Goal: Information Seeking & Learning: Learn about a topic

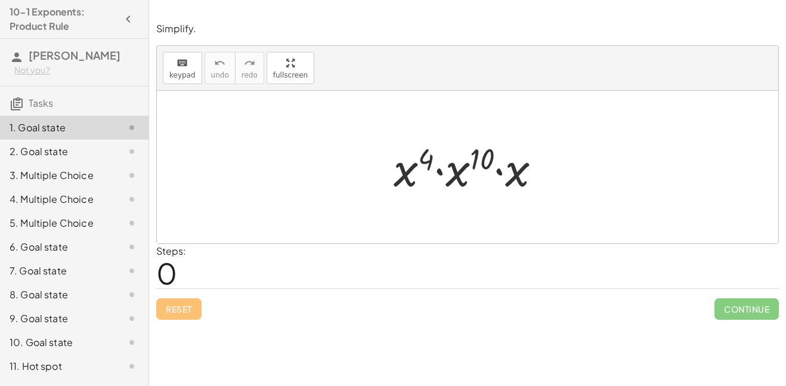
click at [405, 170] on div at bounding box center [472, 167] width 169 height 61
click at [162, 269] on span "0" at bounding box center [166, 273] width 21 height 36
click at [330, 188] on div at bounding box center [468, 167] width 622 height 153
click at [293, 280] on div "Steps: 0" at bounding box center [467, 266] width 623 height 44
click at [425, 193] on div at bounding box center [472, 167] width 169 height 61
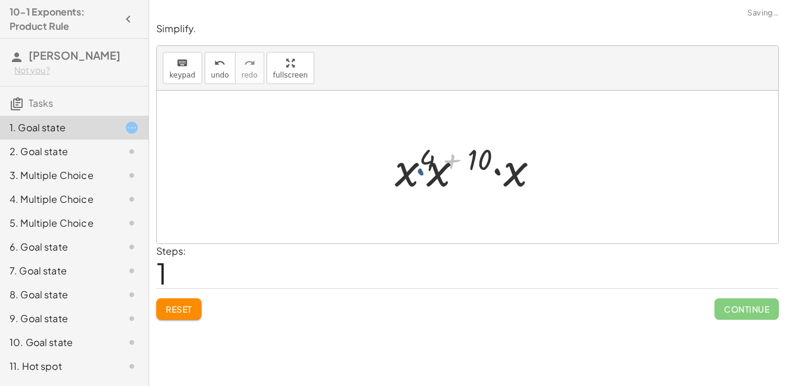
click at [463, 184] on div at bounding box center [472, 167] width 160 height 61
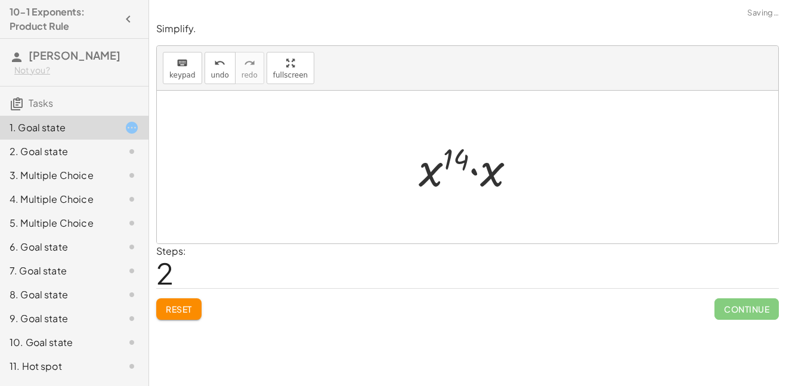
click at [467, 181] on div at bounding box center [472, 167] width 119 height 61
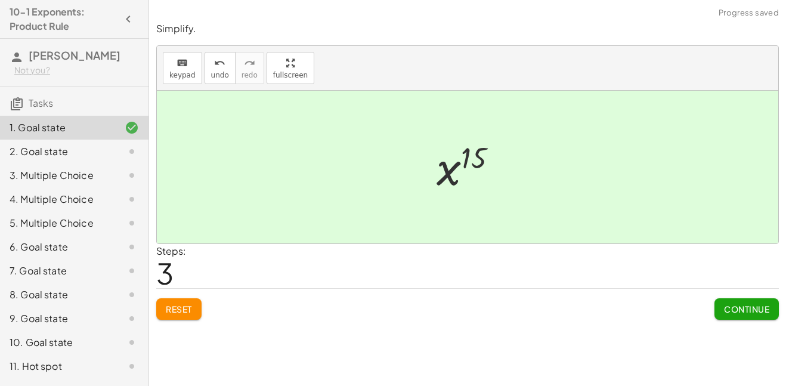
click at [736, 307] on span "Continue" at bounding box center [746, 309] width 45 height 11
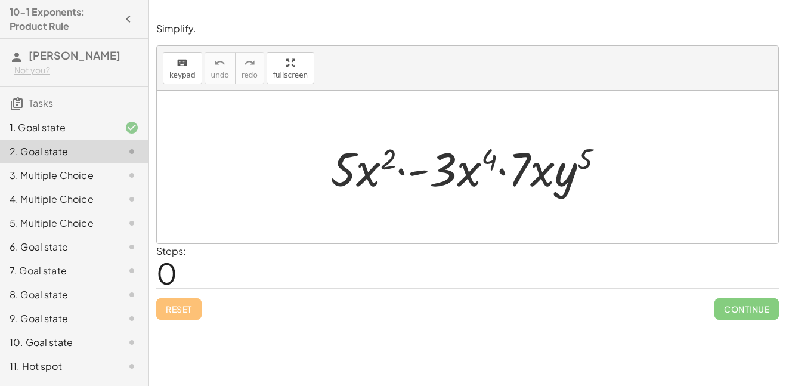
click at [354, 158] on div at bounding box center [472, 167] width 295 height 61
click at [469, 178] on div at bounding box center [472, 167] width 295 height 61
click at [544, 180] on div at bounding box center [472, 167] width 295 height 61
click at [493, 158] on div at bounding box center [472, 167] width 295 height 61
click at [386, 162] on div at bounding box center [472, 167] width 295 height 61
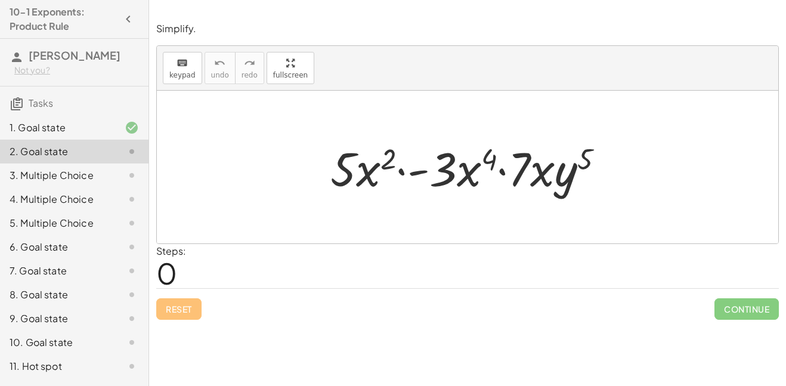
click at [423, 178] on div at bounding box center [472, 167] width 295 height 61
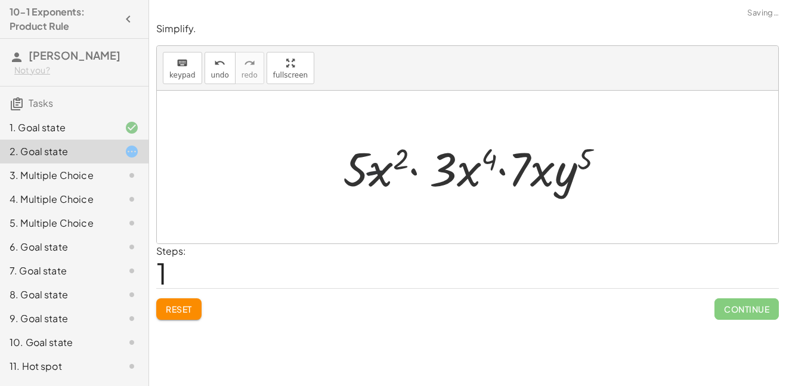
click at [423, 173] on div at bounding box center [472, 167] width 295 height 61
click at [391, 187] on div at bounding box center [472, 167] width 295 height 61
click at [455, 172] on div at bounding box center [472, 167] width 295 height 61
click at [488, 162] on div at bounding box center [472, 167] width 295 height 61
click at [591, 159] on div at bounding box center [472, 167] width 295 height 61
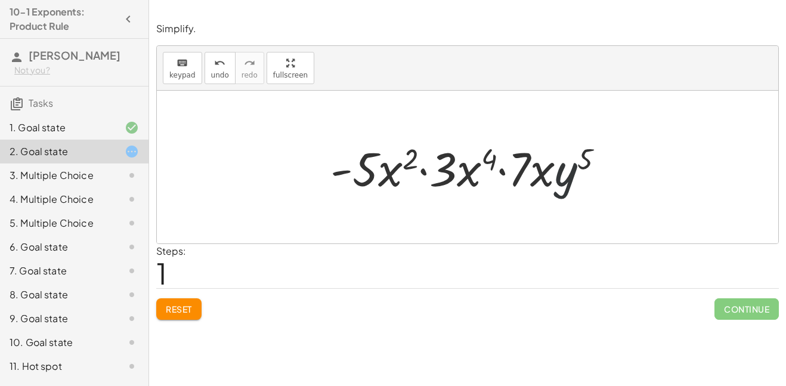
drag, startPoint x: 572, startPoint y: 174, endPoint x: 416, endPoint y: 159, distance: 156.4
click at [416, 159] on div at bounding box center [472, 167] width 295 height 61
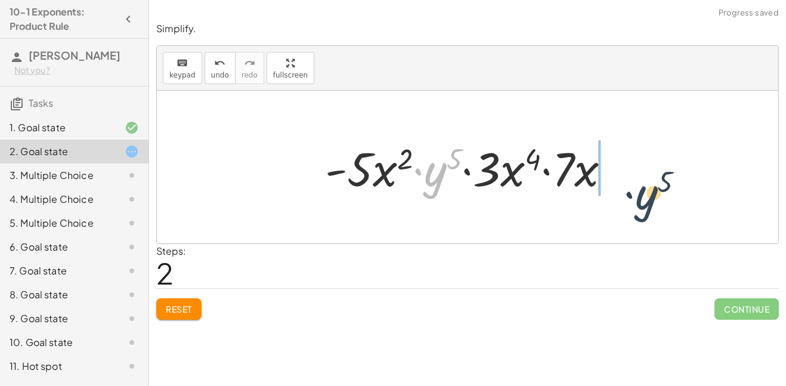
drag, startPoint x: 435, startPoint y: 184, endPoint x: 652, endPoint y: 208, distance: 217.9
click at [652, 208] on div "· 5 · x 2 · - 3 · x 4 · 7 · x · y 5 · - 5 · x 2 · 3 · x 4 · 7 · x · y 5 · y 5 ·…" at bounding box center [468, 167] width 622 height 153
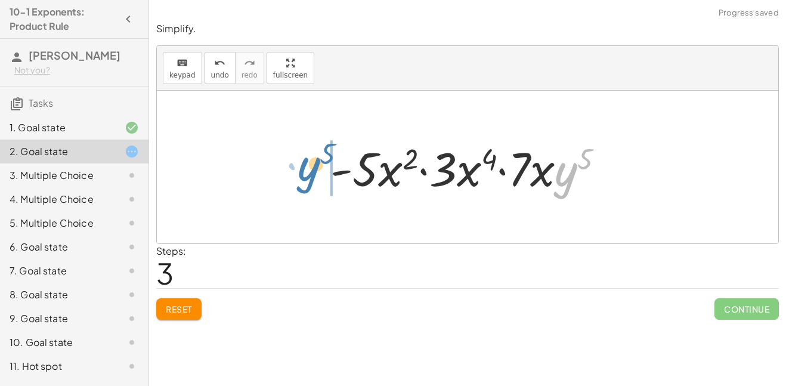
drag, startPoint x: 562, startPoint y: 183, endPoint x: 286, endPoint y: 174, distance: 275.8
click at [286, 174] on div "· 5 · x 2 · - 3 · x 4 · 7 · x · y 5 · - 5 · x 2 · 3 · x 4 · 7 · x · y 5 · - 5 ·…" at bounding box center [468, 167] width 622 height 153
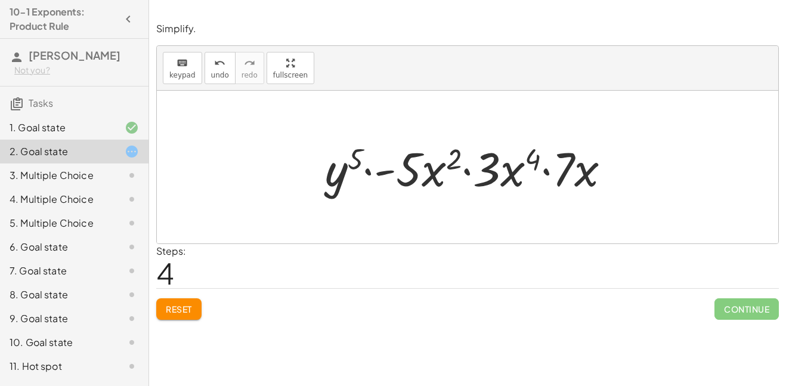
click at [433, 171] on div at bounding box center [472, 167] width 307 height 61
click at [447, 159] on div at bounding box center [472, 167] width 307 height 61
drag, startPoint x: 386, startPoint y: 172, endPoint x: 558, endPoint y: 175, distance: 171.9
click at [558, 175] on div at bounding box center [472, 167] width 307 height 61
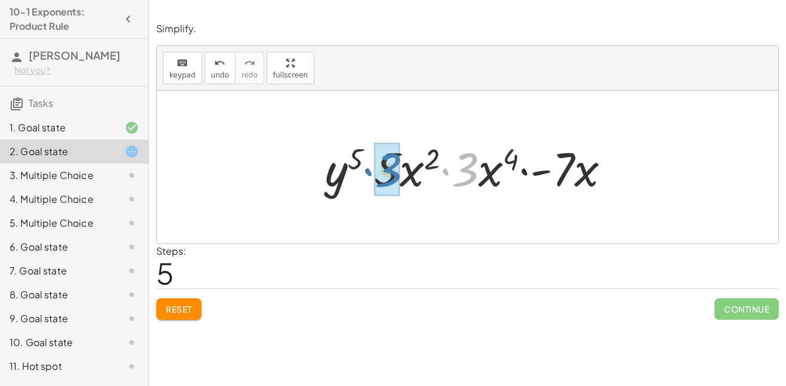
drag, startPoint x: 465, startPoint y: 173, endPoint x: 393, endPoint y: 174, distance: 72.8
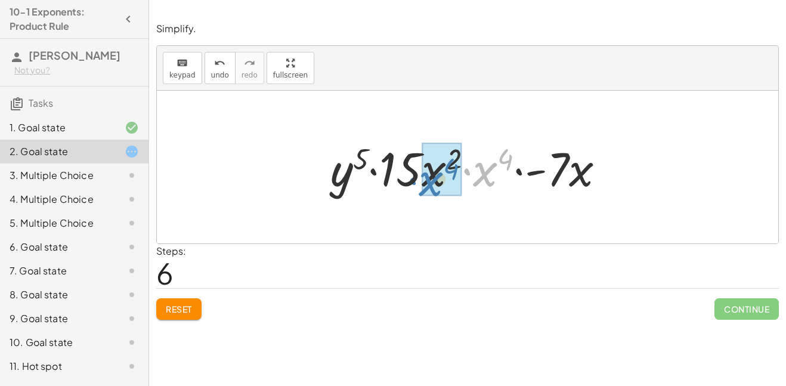
drag, startPoint x: 483, startPoint y: 172, endPoint x: 428, endPoint y: 186, distance: 56.4
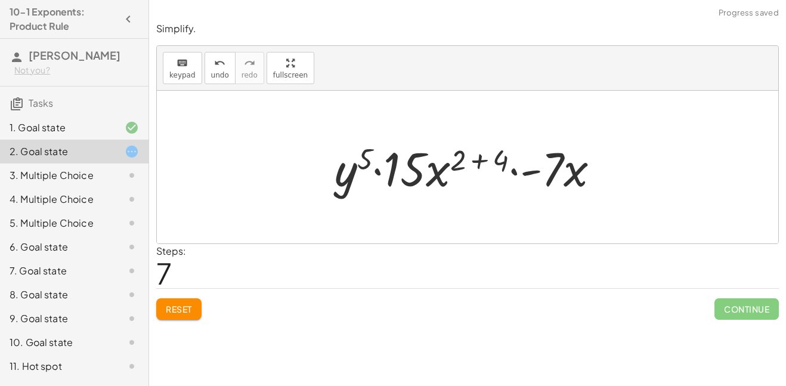
click at [468, 161] on div at bounding box center [472, 167] width 286 height 61
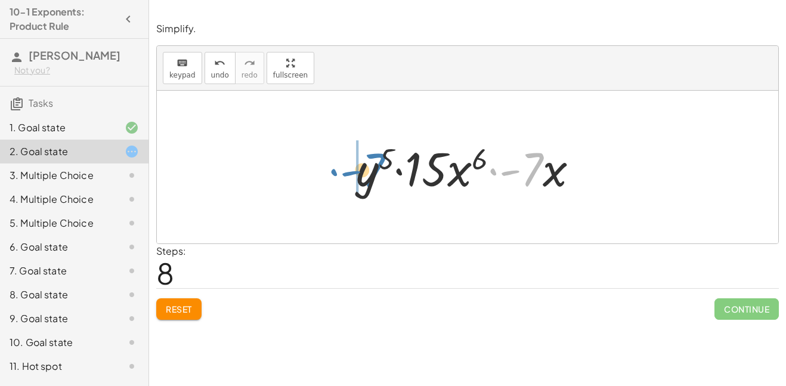
drag, startPoint x: 538, startPoint y: 176, endPoint x: 377, endPoint y: 178, distance: 161.1
click at [377, 178] on div at bounding box center [472, 167] width 244 height 61
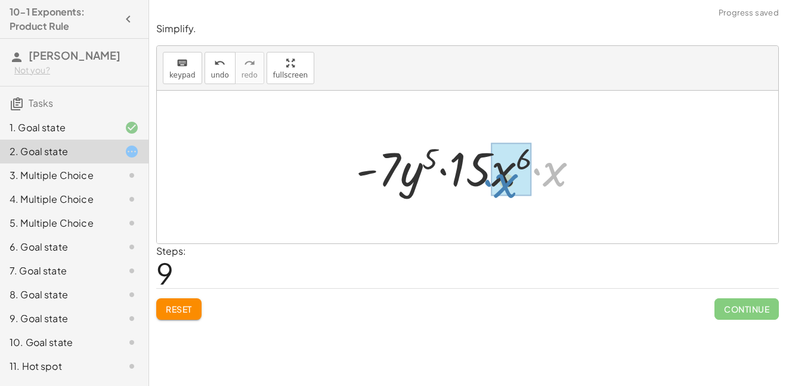
drag, startPoint x: 547, startPoint y: 176, endPoint x: 502, endPoint y: 188, distance: 46.9
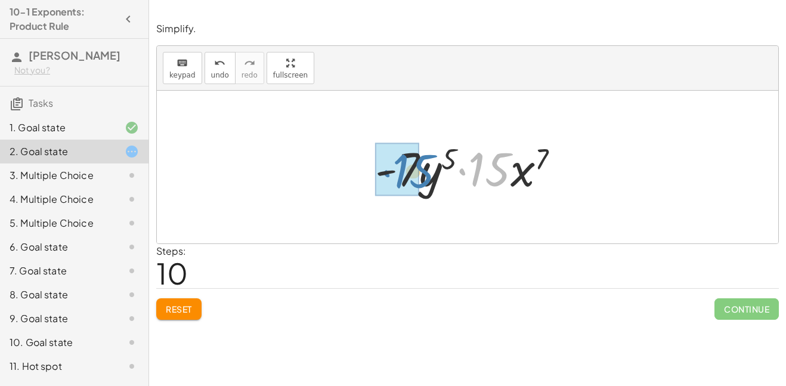
drag, startPoint x: 482, startPoint y: 173, endPoint x: 406, endPoint y: 175, distance: 75.8
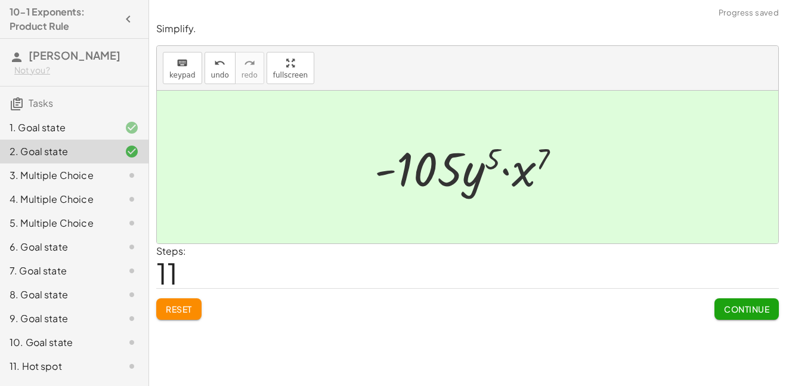
drag, startPoint x: 522, startPoint y: 181, endPoint x: 514, endPoint y: 180, distance: 7.8
click at [514, 180] on div at bounding box center [473, 167] width 208 height 61
click at [737, 309] on span "Continue" at bounding box center [746, 309] width 45 height 11
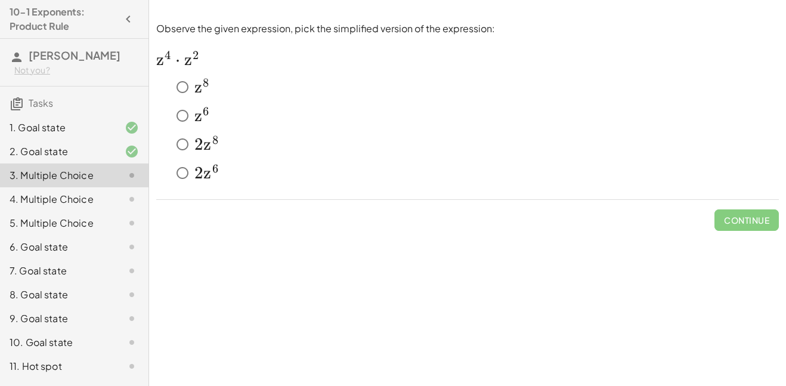
drag, startPoint x: 737, startPoint y: 309, endPoint x: 607, endPoint y: 132, distance: 219.4
click at [607, 132] on div "Simplify. keyboard keypad undo undo redo redo fullscreen · x 4 · x 10 · x · x (…" at bounding box center [467, 193] width 637 height 386
click at [740, 225] on span "Check" at bounding box center [754, 220] width 31 height 11
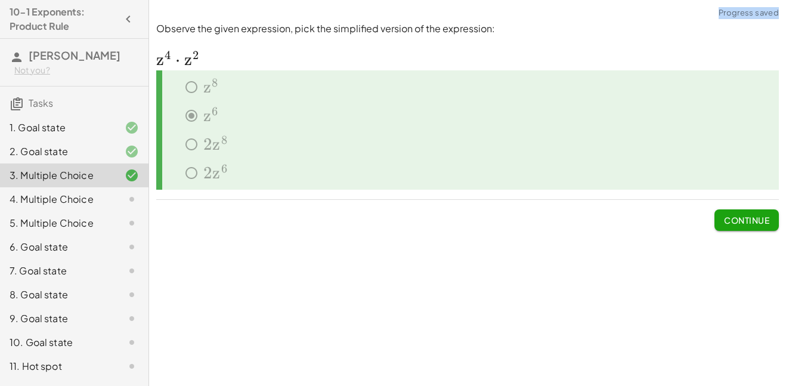
click at [715, 218] on button "Continue" at bounding box center [747, 219] width 64 height 21
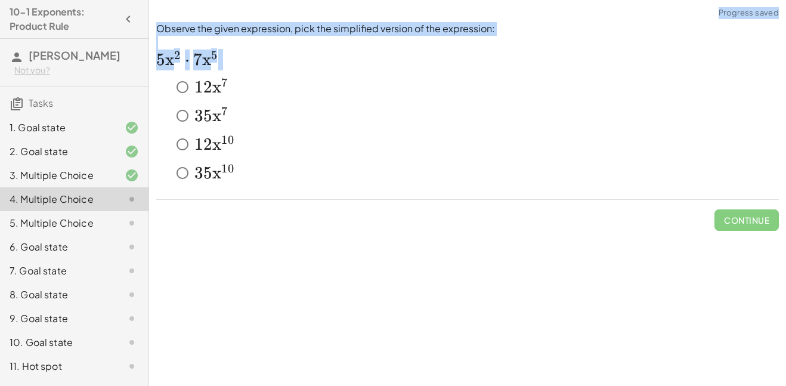
click at [412, 153] on div "﻿ 12 x 10 12x^{10} 1 2 x 1 0 ﻿" at bounding box center [475, 144] width 609 height 24
click at [764, 225] on span "Check" at bounding box center [754, 220] width 31 height 11
click at [767, 226] on button "Check" at bounding box center [754, 219] width 50 height 21
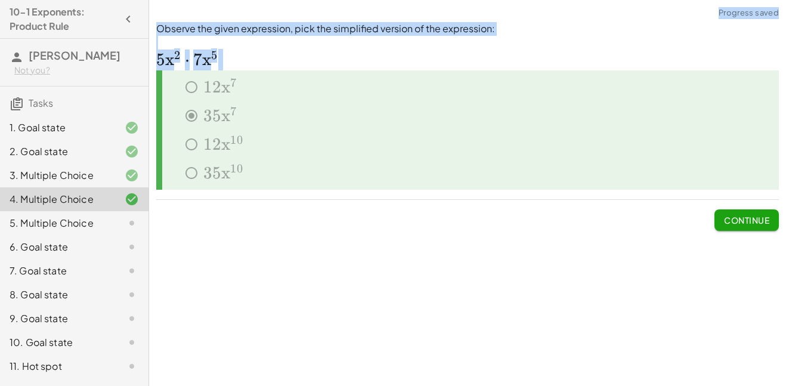
click at [729, 218] on span "Continue" at bounding box center [746, 220] width 45 height 11
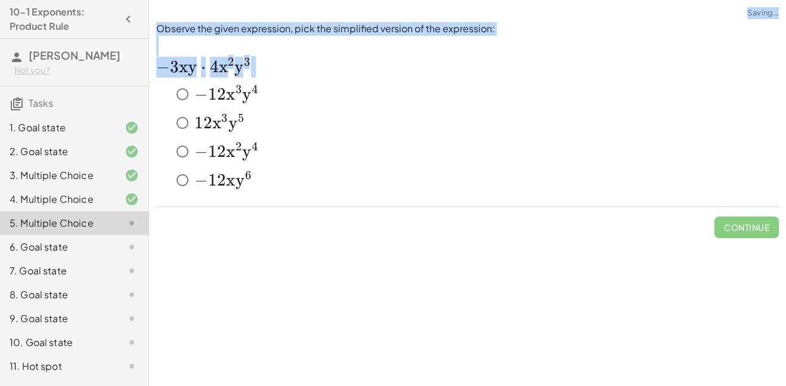
click at [372, 219] on div "Continue" at bounding box center [467, 222] width 623 height 31
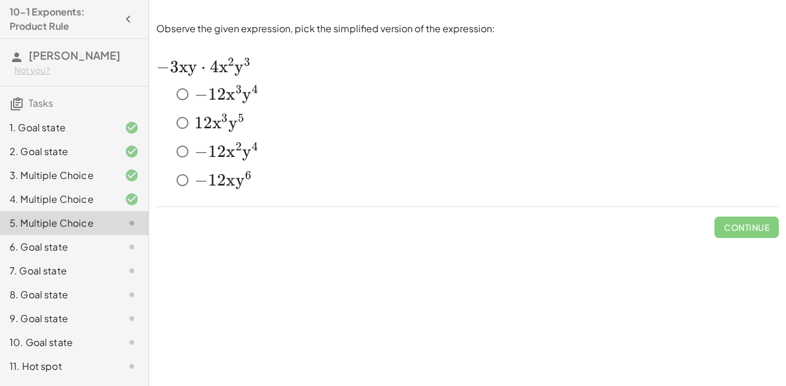
scroll to position [21, 0]
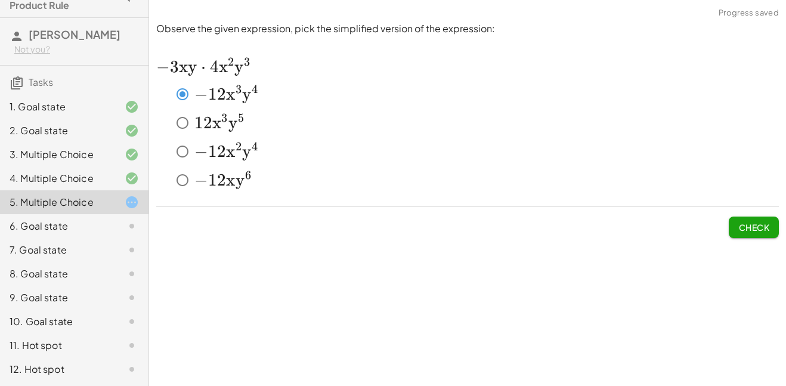
click at [758, 229] on span "Check" at bounding box center [754, 227] width 31 height 11
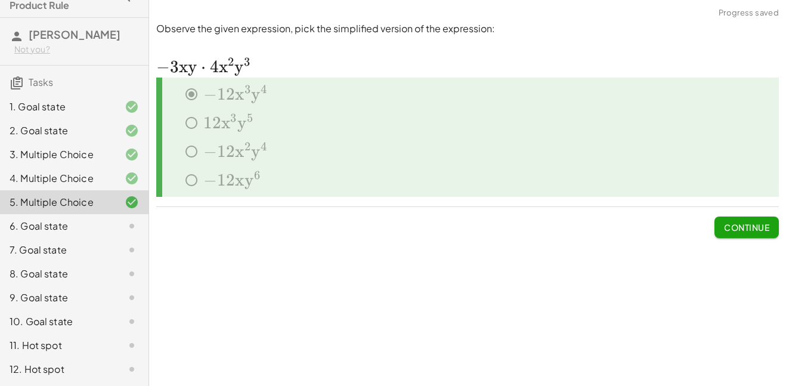
click at [763, 227] on span "Continue" at bounding box center [746, 227] width 45 height 11
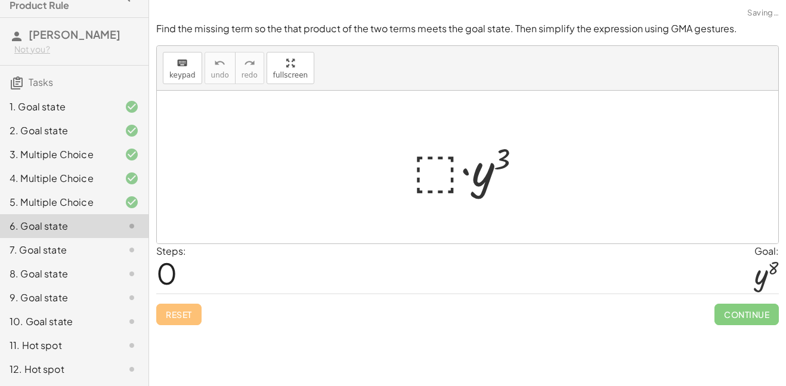
click at [437, 172] on div at bounding box center [472, 167] width 131 height 61
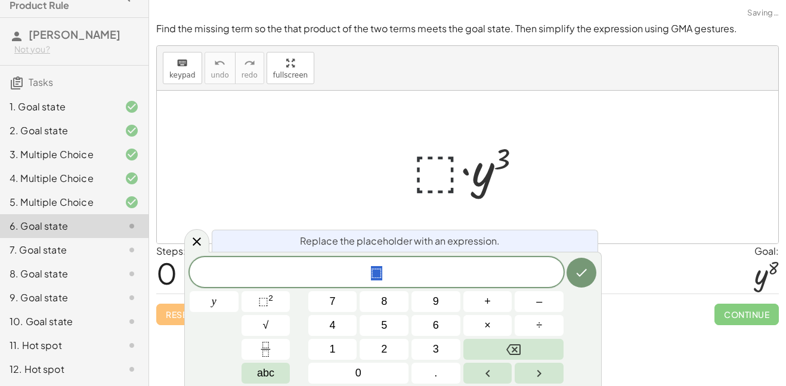
scroll to position [1, 0]
click at [395, 265] on span "⬚" at bounding box center [377, 273] width 374 height 17
click at [261, 301] on span "⬚" at bounding box center [263, 301] width 10 height 12
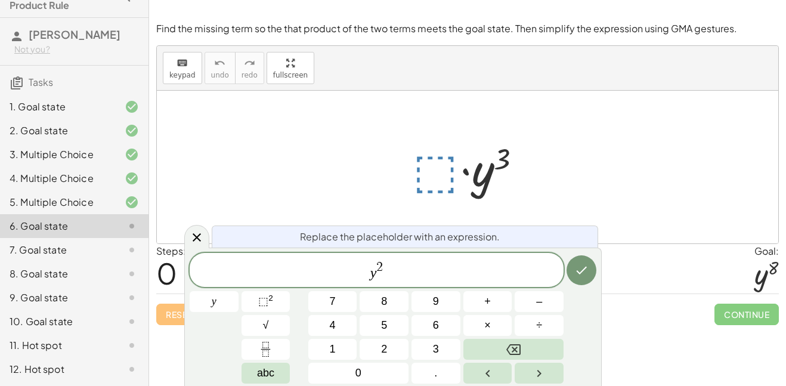
click at [393, 266] on span "y 2 ​" at bounding box center [377, 270] width 374 height 21
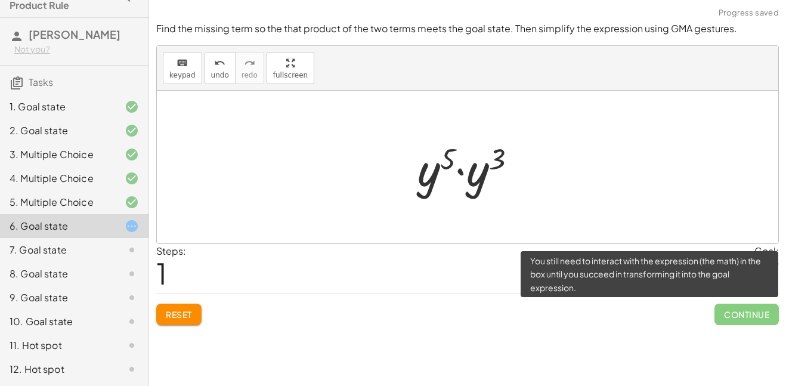
click at [741, 316] on span "Continue" at bounding box center [747, 314] width 64 height 21
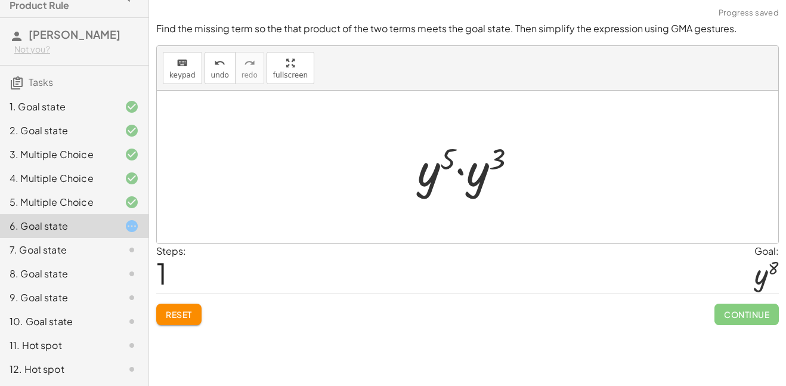
click at [554, 215] on div at bounding box center [468, 167] width 622 height 153
drag, startPoint x: 474, startPoint y: 169, endPoint x: 458, endPoint y: 170, distance: 16.2
click at [458, 170] on div at bounding box center [472, 167] width 121 height 61
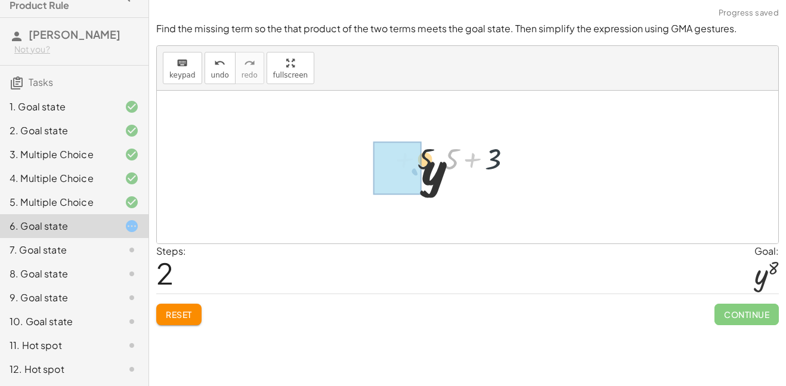
drag, startPoint x: 458, startPoint y: 170, endPoint x: 421, endPoint y: 170, distance: 37.6
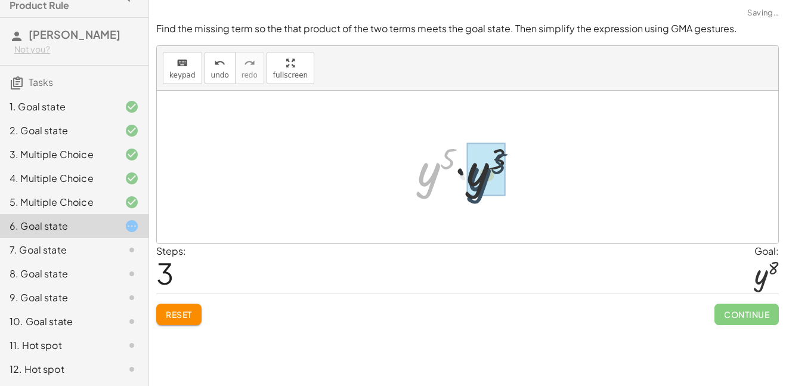
drag, startPoint x: 436, startPoint y: 182, endPoint x: 488, endPoint y: 186, distance: 51.5
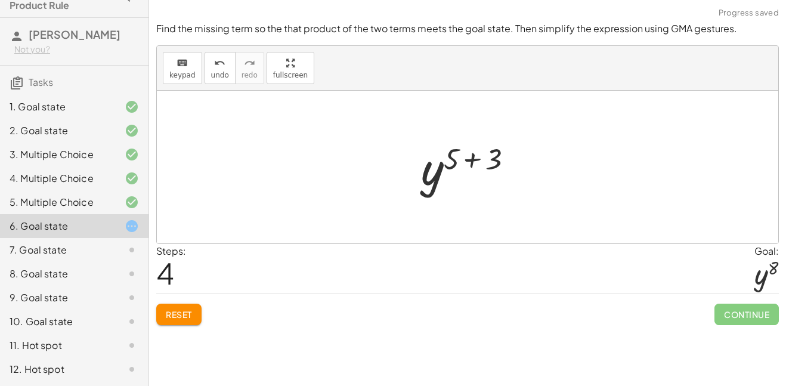
click at [485, 158] on div at bounding box center [472, 167] width 114 height 59
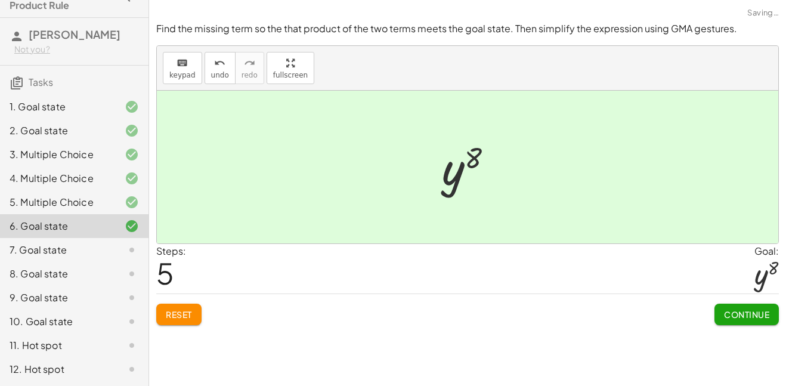
click at [761, 317] on span "Continue" at bounding box center [746, 314] width 45 height 11
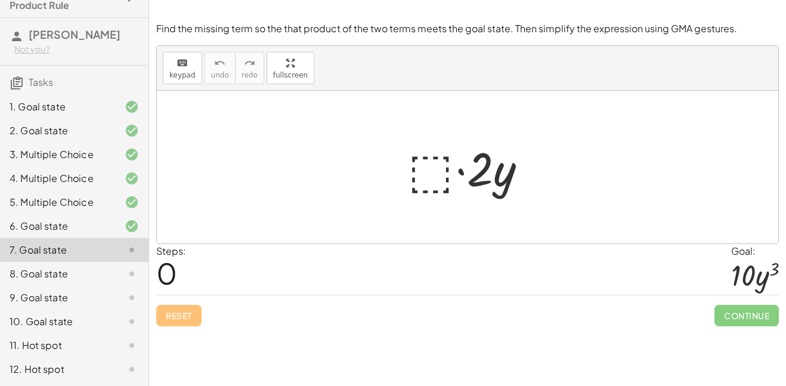
click at [427, 165] on div at bounding box center [472, 167] width 140 height 61
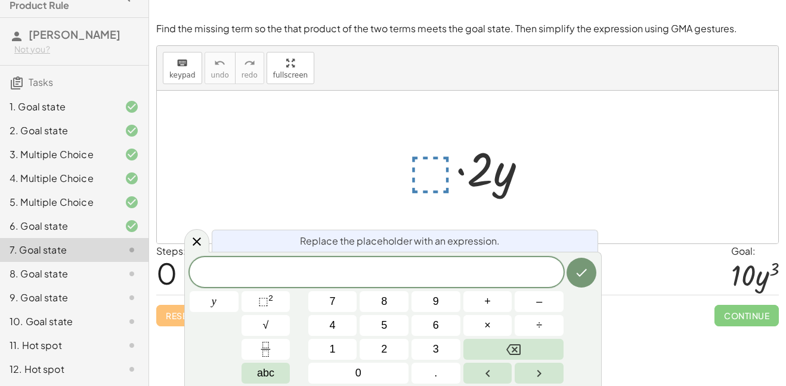
scroll to position [3, 0]
click at [274, 307] on button "⬚ 2" at bounding box center [266, 301] width 49 height 21
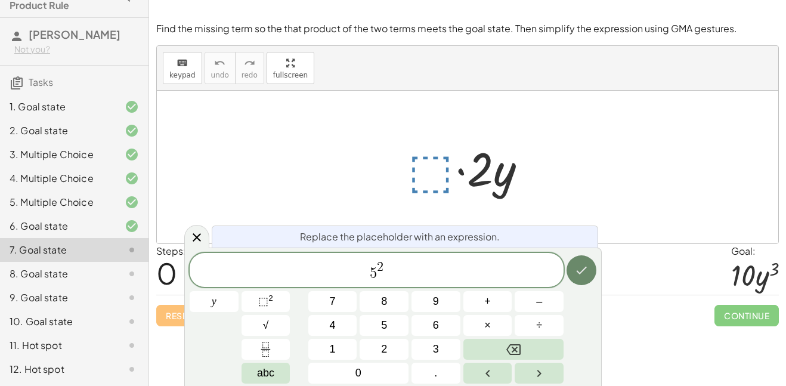
click at [586, 266] on icon "Done" at bounding box center [582, 270] width 14 height 14
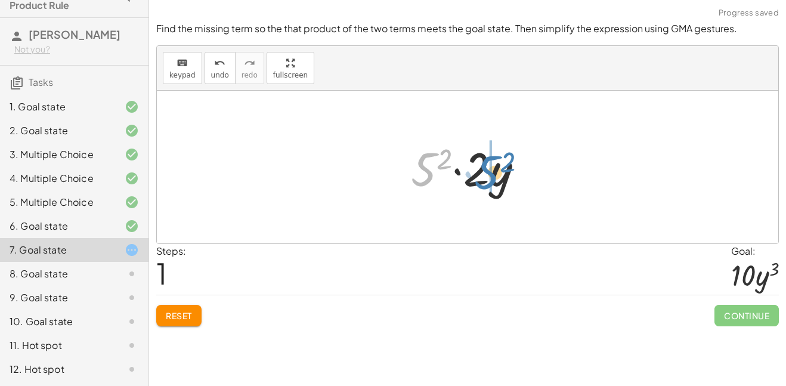
drag, startPoint x: 424, startPoint y: 181, endPoint x: 492, endPoint y: 186, distance: 68.2
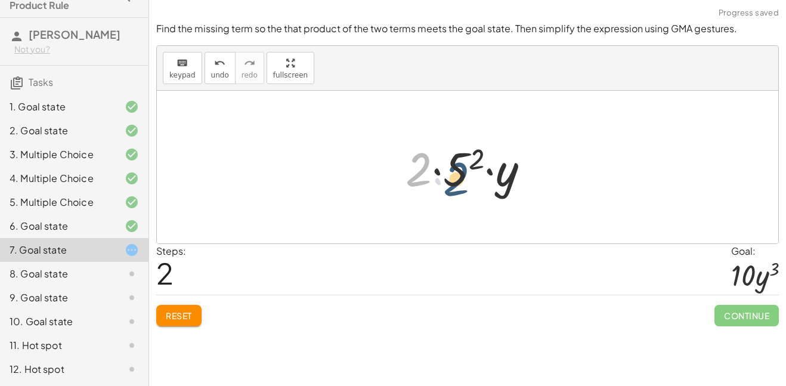
drag, startPoint x: 418, startPoint y: 166, endPoint x: 460, endPoint y: 176, distance: 43.4
click at [460, 176] on div at bounding box center [473, 167] width 146 height 61
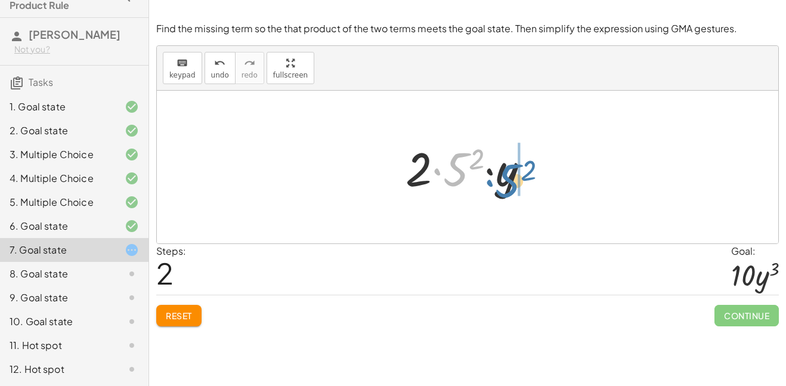
drag, startPoint x: 462, startPoint y: 176, endPoint x: 516, endPoint y: 185, distance: 54.4
click at [516, 185] on div at bounding box center [473, 167] width 146 height 61
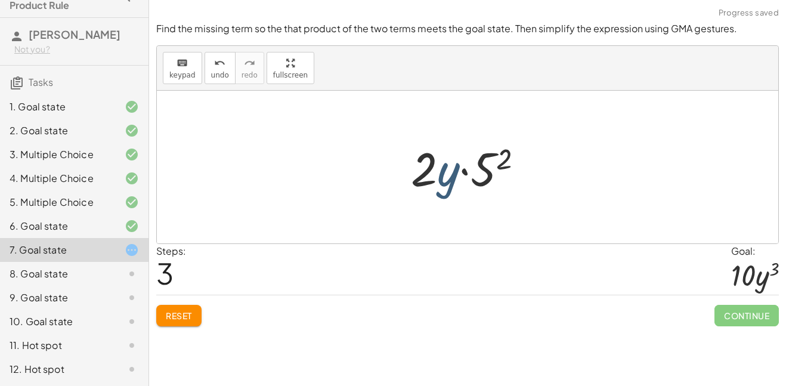
click at [448, 172] on div at bounding box center [472, 167] width 134 height 61
drag, startPoint x: 422, startPoint y: 165, endPoint x: 480, endPoint y: 165, distance: 58.5
click at [480, 165] on div at bounding box center [472, 167] width 134 height 61
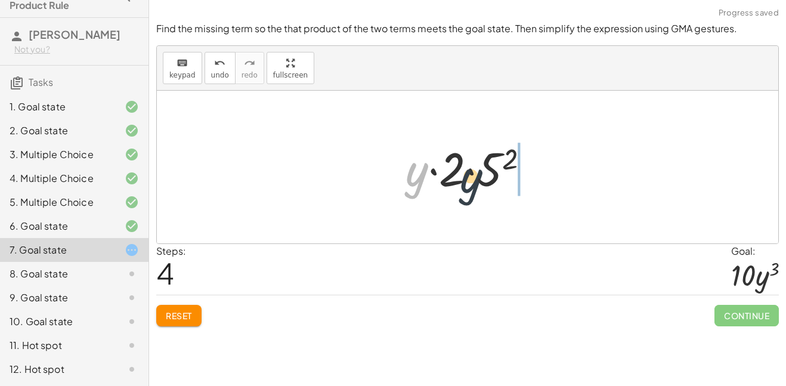
drag, startPoint x: 409, startPoint y: 181, endPoint x: 507, endPoint y: 180, distance: 97.9
click at [507, 180] on div at bounding box center [473, 167] width 146 height 61
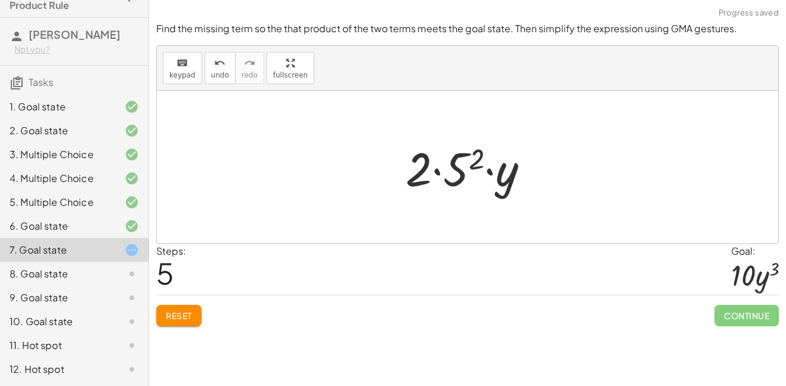
click at [465, 157] on div at bounding box center [473, 167] width 146 height 61
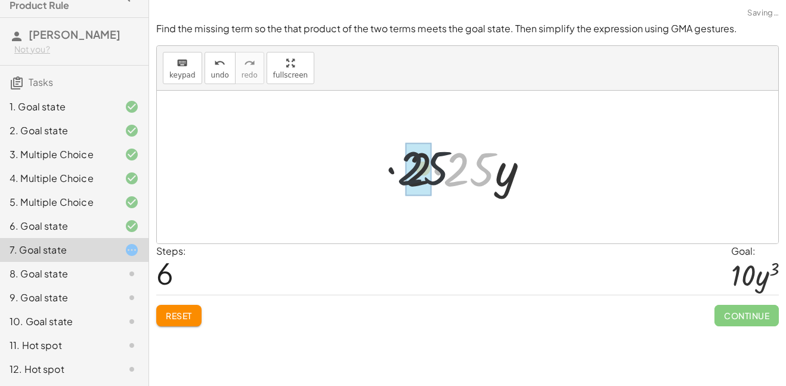
drag, startPoint x: 471, startPoint y: 175, endPoint x: 412, endPoint y: 171, distance: 59.8
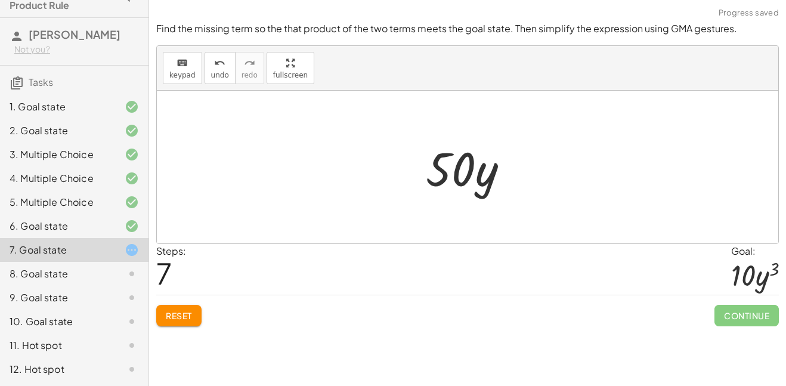
click at [174, 316] on span "Reset" at bounding box center [179, 315] width 26 height 11
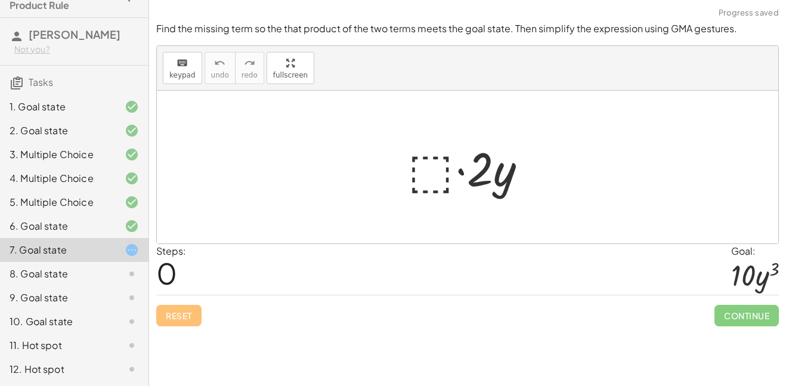
click at [431, 174] on div at bounding box center [472, 167] width 140 height 61
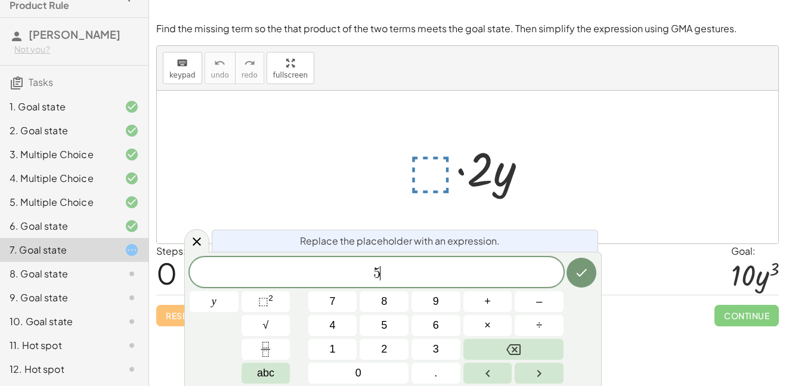
scroll to position [4, 0]
click at [200, 298] on button "y" at bounding box center [214, 301] width 49 height 21
click at [261, 297] on span "⬚" at bounding box center [263, 301] width 10 height 12
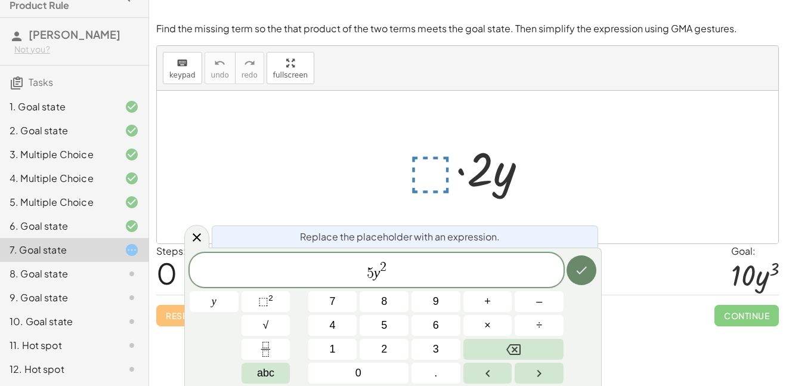
click at [580, 276] on icon "Done" at bounding box center [582, 270] width 14 height 14
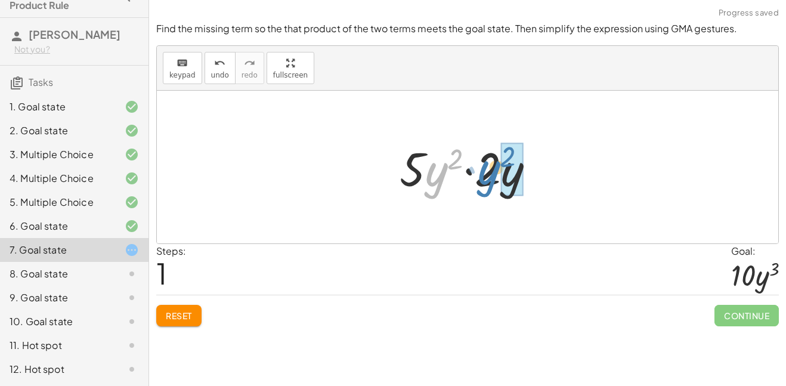
drag, startPoint x: 449, startPoint y: 182, endPoint x: 508, endPoint y: 181, distance: 59.1
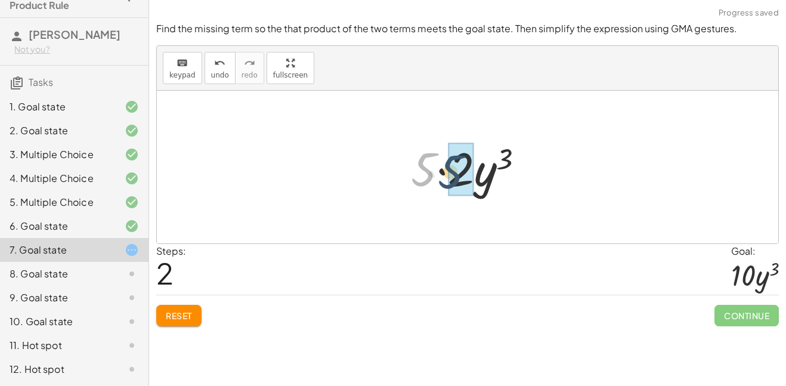
drag, startPoint x: 425, startPoint y: 180, endPoint x: 462, endPoint y: 182, distance: 37.6
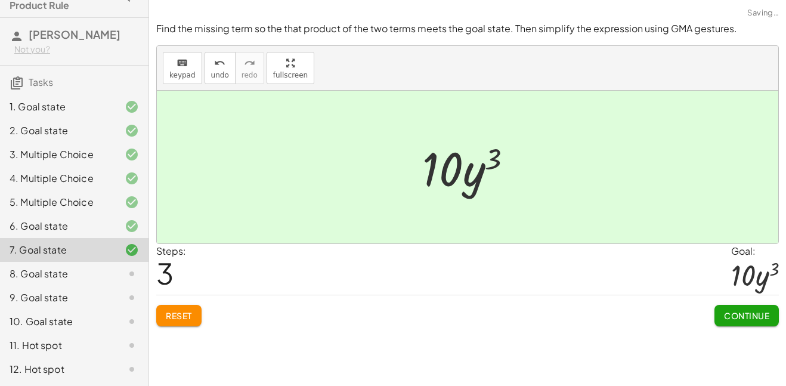
click at [763, 308] on button "Continue" at bounding box center [747, 315] width 64 height 21
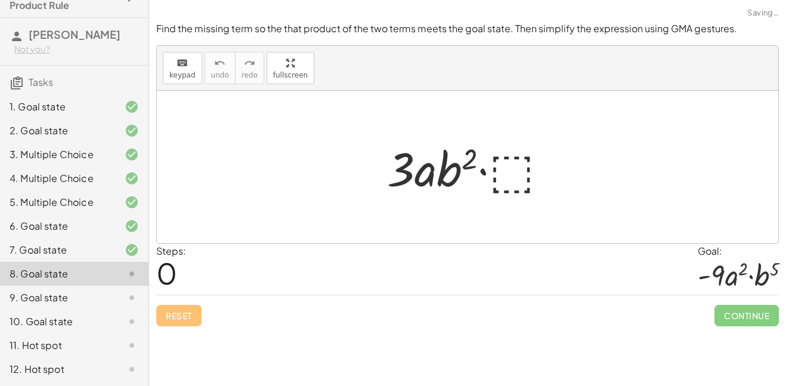
click at [516, 170] on div at bounding box center [472, 167] width 183 height 61
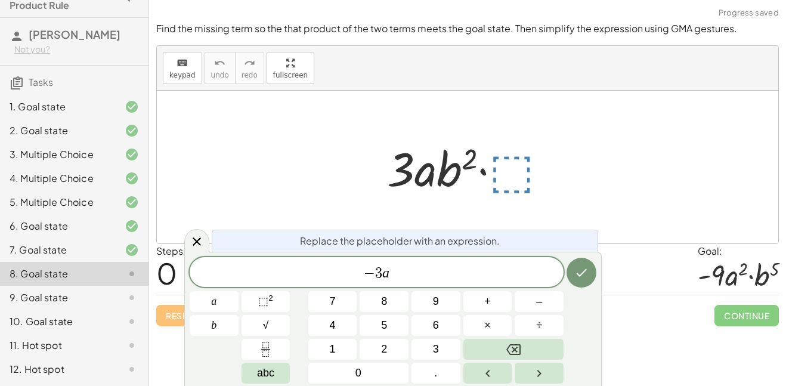
scroll to position [7, 0]
click at [276, 303] on button "⬚ 2" at bounding box center [266, 301] width 49 height 21
click at [292, 304] on div "− 3 a b a b 7 8 9 + – 4 5 6 × ÷ ⬚ 2 √ abc 1 2 3 0 ." at bounding box center [393, 320] width 407 height 127
click at [274, 304] on button "⬚ 2" at bounding box center [266, 301] width 49 height 21
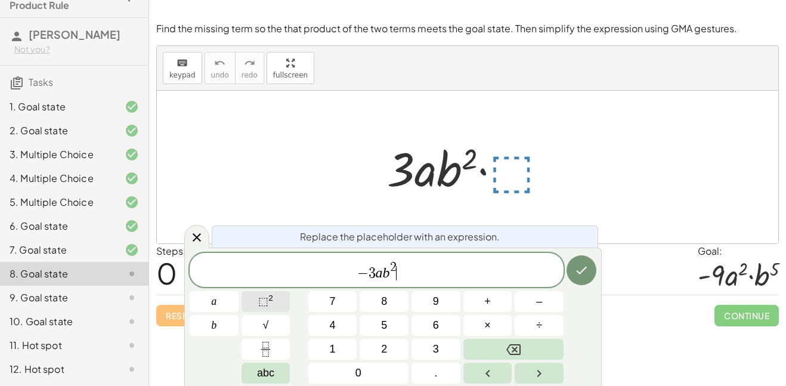
scroll to position [9, 0]
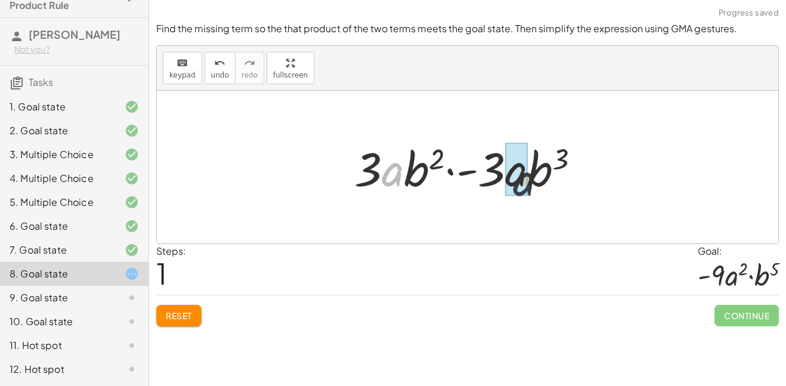
drag, startPoint x: 391, startPoint y: 183, endPoint x: 532, endPoint y: 188, distance: 140.3
click at [532, 188] on div at bounding box center [472, 167] width 248 height 61
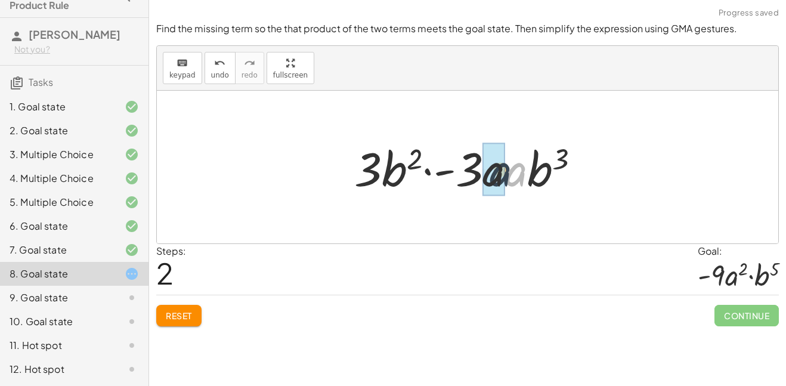
drag, startPoint x: 524, startPoint y: 177, endPoint x: 499, endPoint y: 178, distance: 25.1
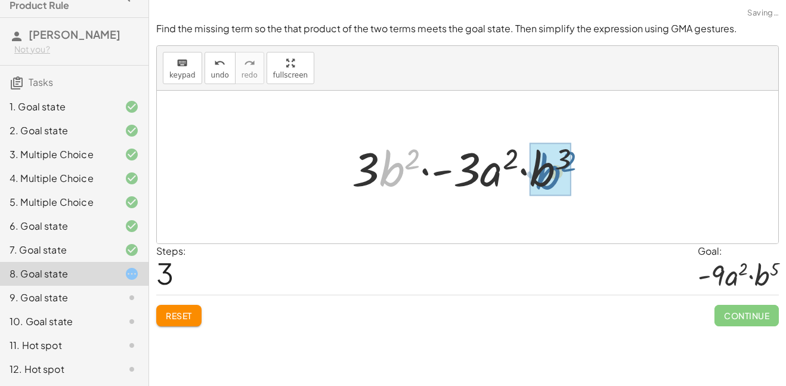
drag, startPoint x: 395, startPoint y: 165, endPoint x: 567, endPoint y: 171, distance: 172.6
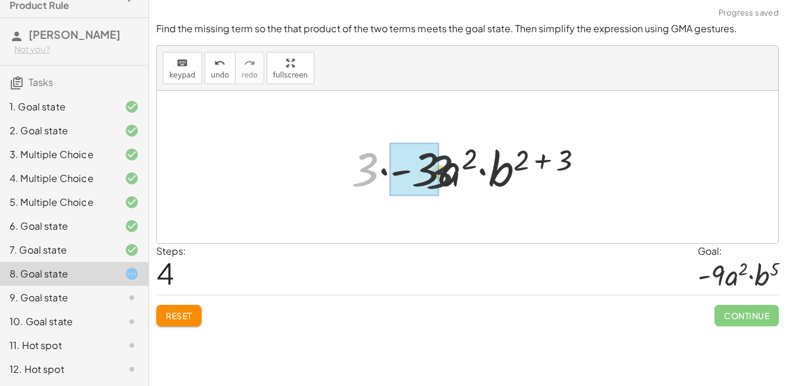
drag, startPoint x: 361, startPoint y: 174, endPoint x: 440, endPoint y: 174, distance: 78.8
click at [440, 174] on div at bounding box center [472, 167] width 254 height 61
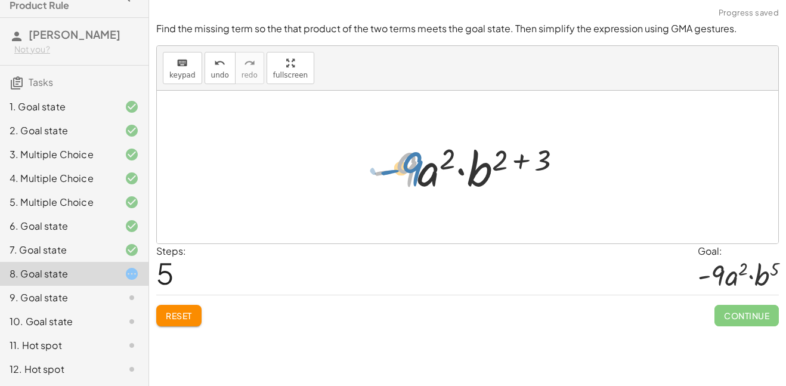
click at [405, 177] on div at bounding box center [471, 167] width 211 height 61
click at [514, 165] on div at bounding box center [471, 167] width 211 height 61
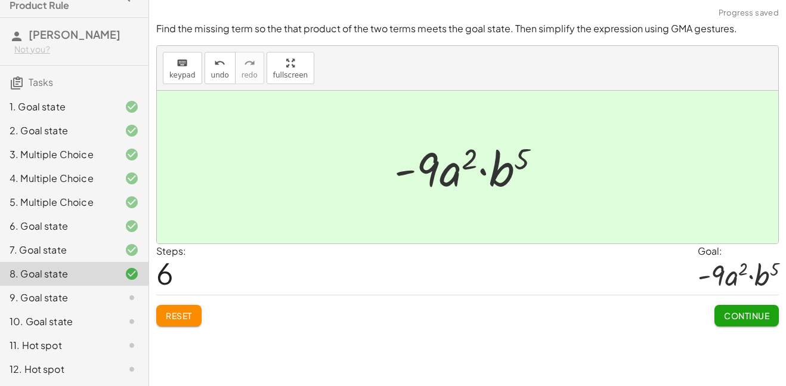
click at [742, 315] on span "Continue" at bounding box center [746, 315] width 45 height 11
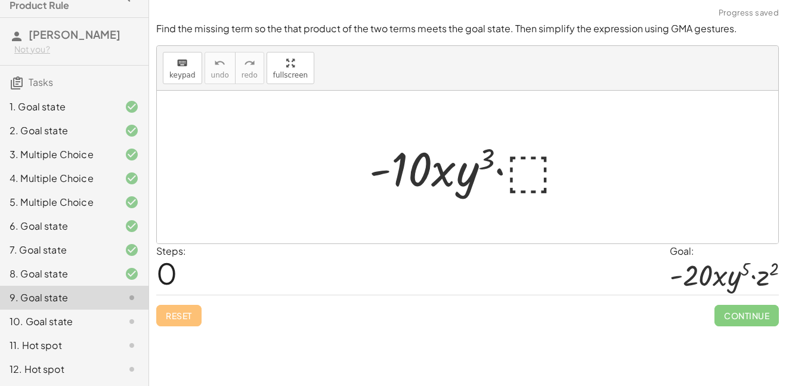
click at [537, 174] on div at bounding box center [471, 167] width 217 height 61
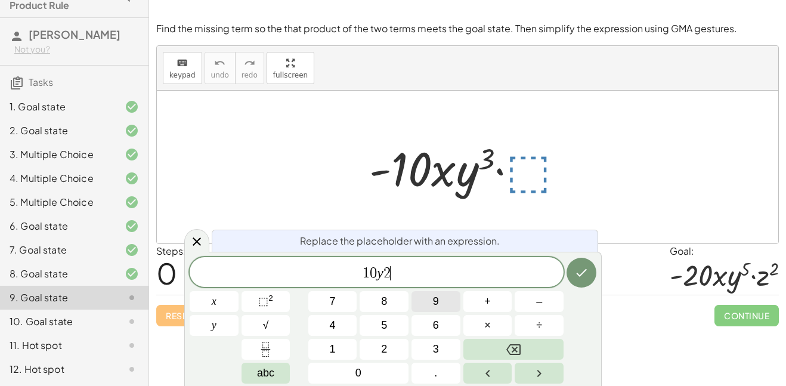
scroll to position [12, 0]
click at [264, 297] on span "⬚" at bounding box center [263, 301] width 10 height 12
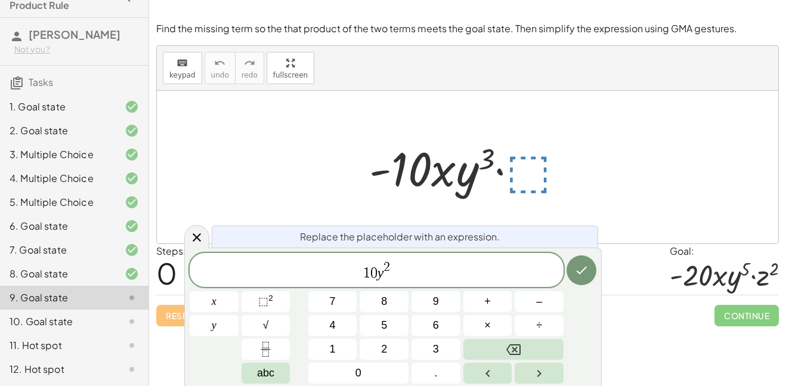
click at [85, 251] on div "7. Goal state" at bounding box center [58, 250] width 96 height 14
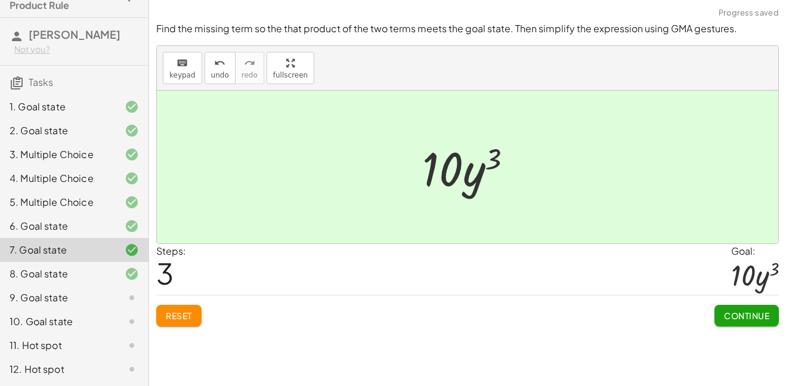
click at [103, 231] on div "6. Goal state" at bounding box center [58, 226] width 96 height 14
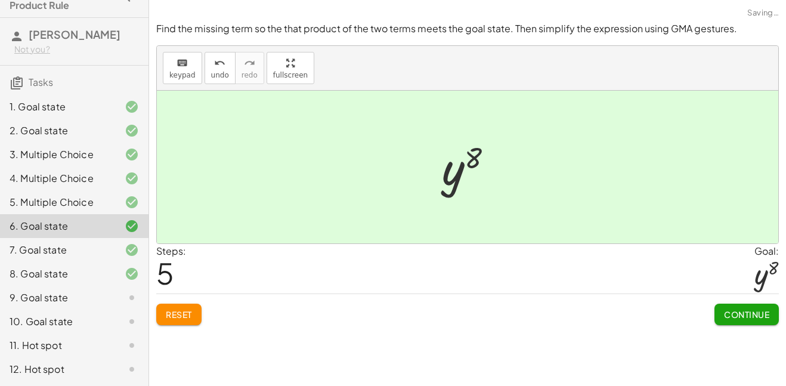
click at [97, 199] on div "5. Multiple Choice" at bounding box center [58, 202] width 96 height 14
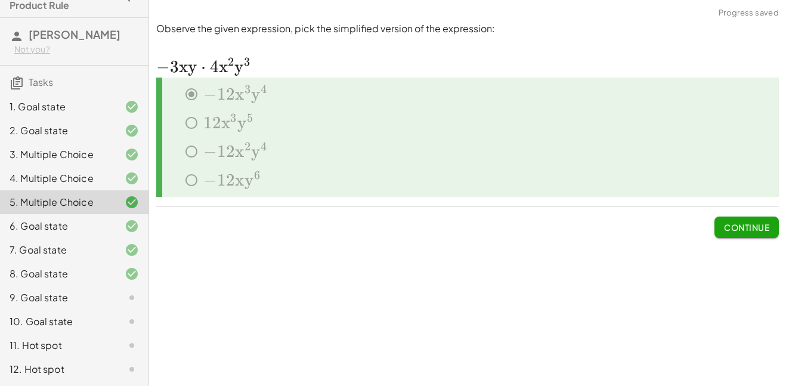
click at [62, 294] on div "9. Goal state" at bounding box center [58, 298] width 96 height 14
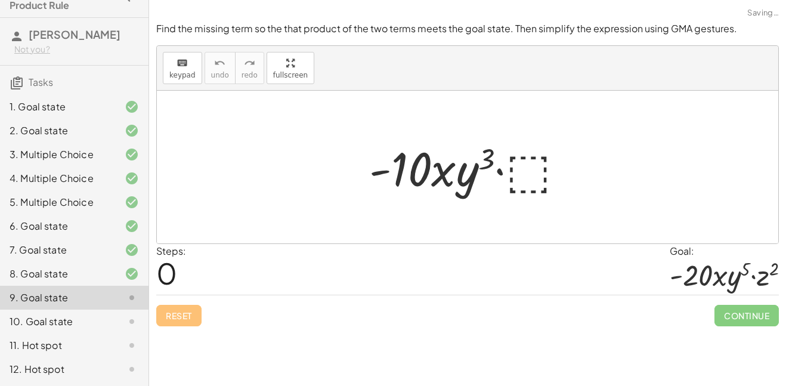
click at [520, 178] on div at bounding box center [471, 167] width 217 height 61
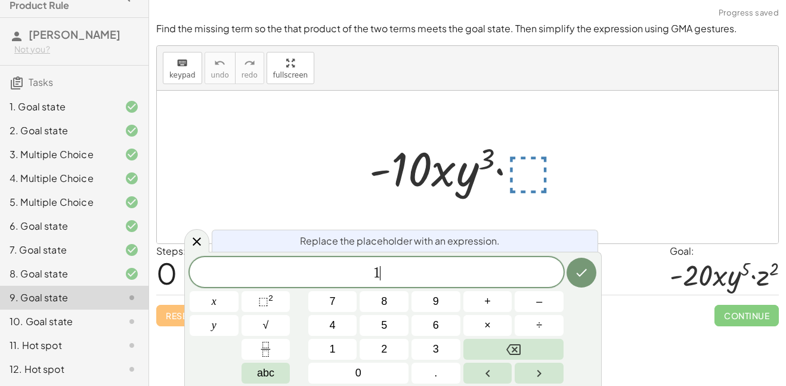
scroll to position [14, 0]
click at [283, 304] on button "⬚ 2" at bounding box center [266, 301] width 49 height 21
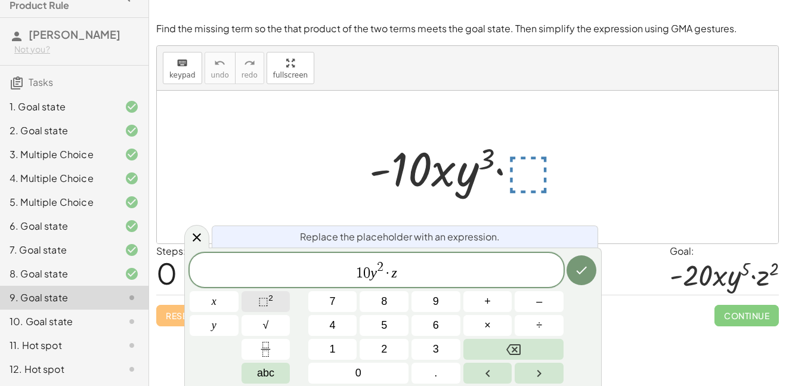
click at [254, 302] on button "⬚ 2" at bounding box center [266, 301] width 49 height 21
click at [573, 272] on button "Done" at bounding box center [582, 270] width 30 height 30
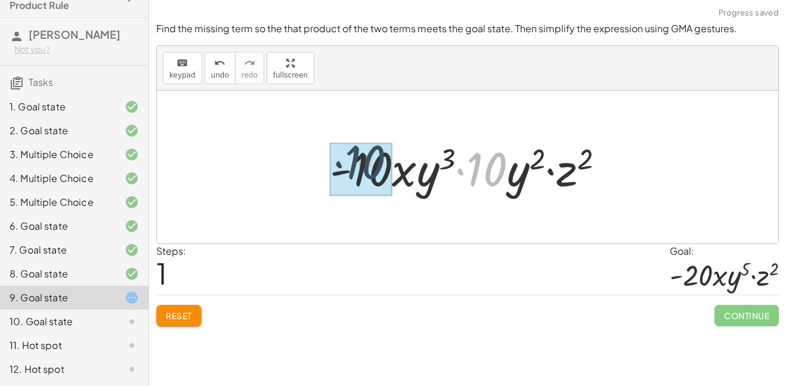
drag, startPoint x: 496, startPoint y: 184, endPoint x: 395, endPoint y: 194, distance: 101.3
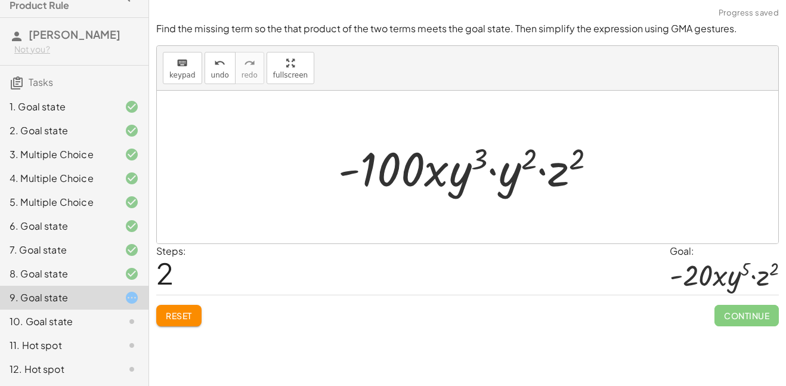
click at [409, 173] on div at bounding box center [472, 167] width 280 height 61
click at [217, 72] on span "undo" at bounding box center [220, 75] width 18 height 8
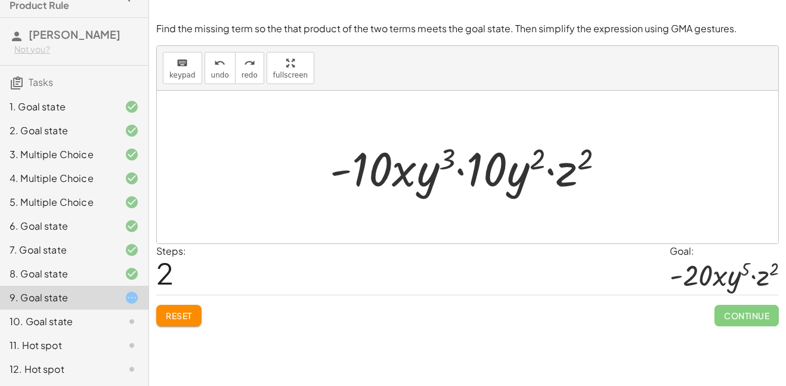
click at [539, 158] on div at bounding box center [472, 167] width 297 height 61
click at [497, 182] on div at bounding box center [472, 167] width 297 height 61
click at [191, 311] on span "Reset" at bounding box center [179, 315] width 26 height 11
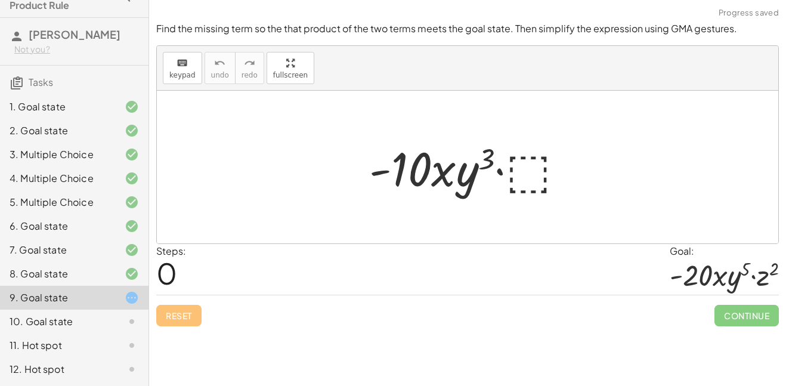
click at [561, 169] on div at bounding box center [471, 167] width 217 height 61
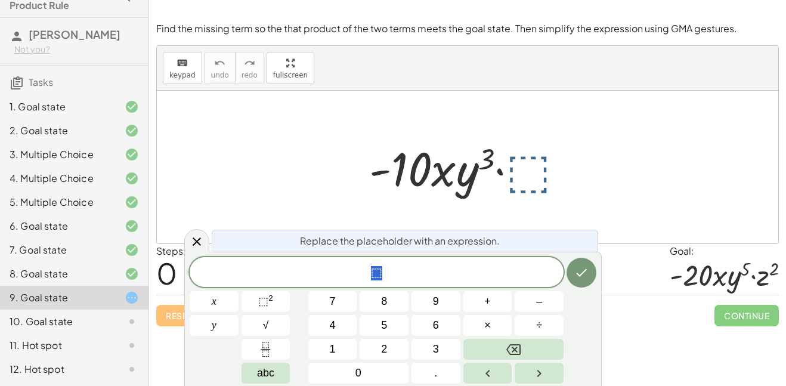
click at [519, 174] on div at bounding box center [471, 167] width 217 height 61
click at [252, 307] on button "⬚ 2" at bounding box center [266, 301] width 49 height 21
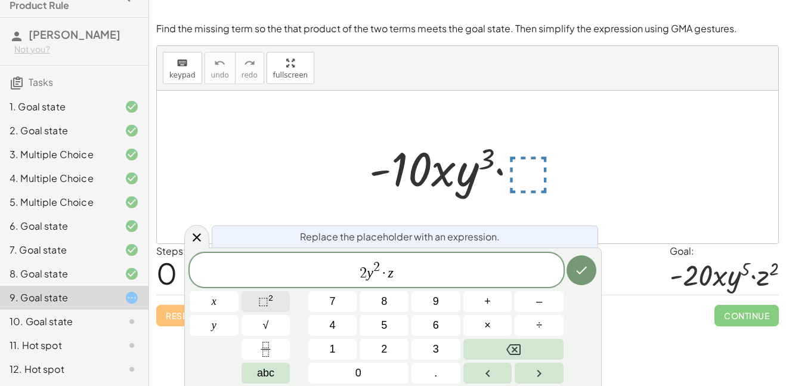
click at [269, 302] on sup "2" at bounding box center [271, 298] width 5 height 9
click at [581, 268] on icon "Done" at bounding box center [582, 270] width 14 height 14
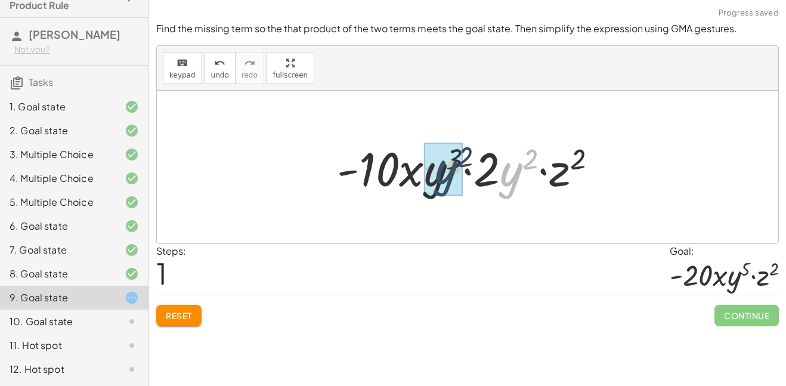
drag, startPoint x: 510, startPoint y: 178, endPoint x: 436, endPoint y: 176, distance: 74.0
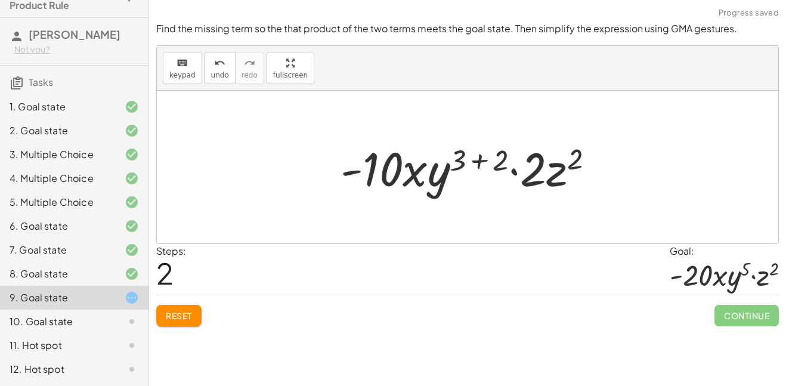
click at [477, 161] on div at bounding box center [472, 167] width 275 height 61
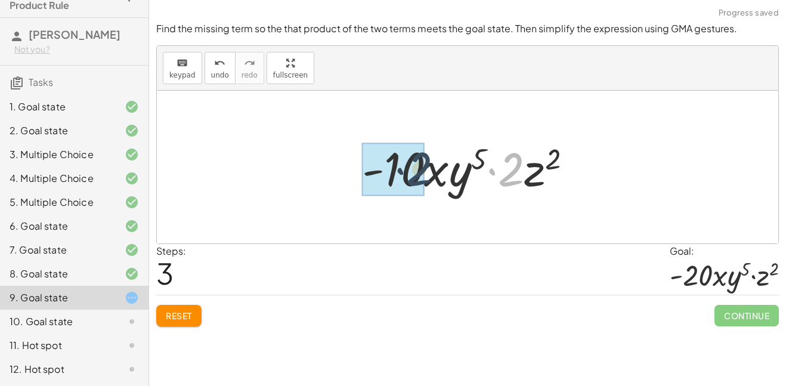
drag, startPoint x: 509, startPoint y: 174, endPoint x: 407, endPoint y: 175, distance: 102.0
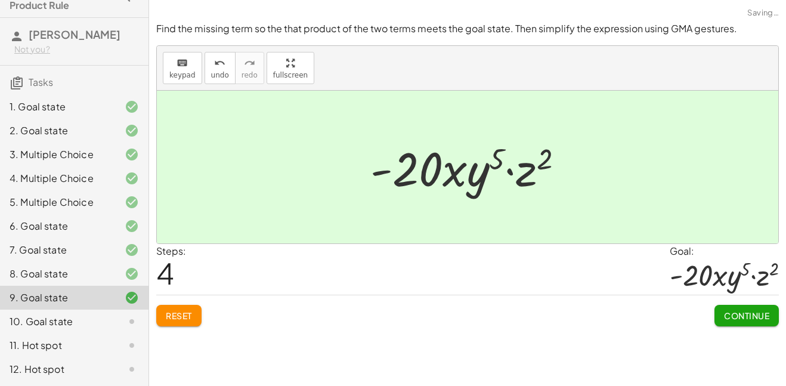
click at [760, 317] on span "Continue" at bounding box center [746, 315] width 45 height 11
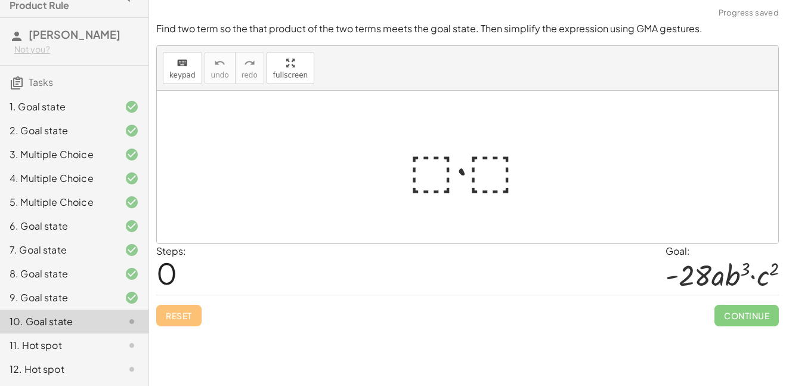
click at [426, 177] on div at bounding box center [473, 167] width 140 height 61
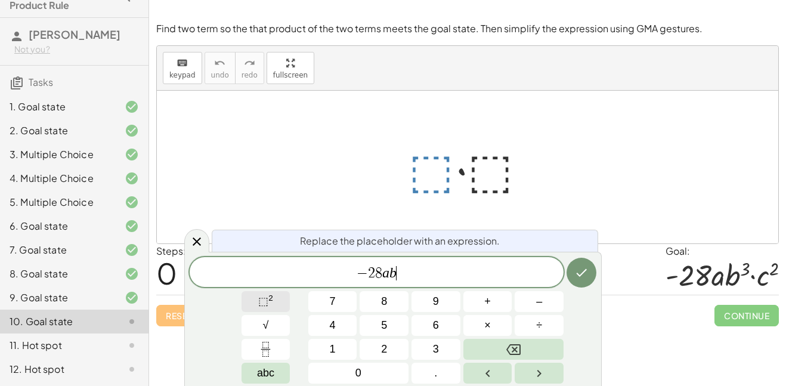
click at [258, 303] on span "⬚" at bounding box center [263, 301] width 10 height 12
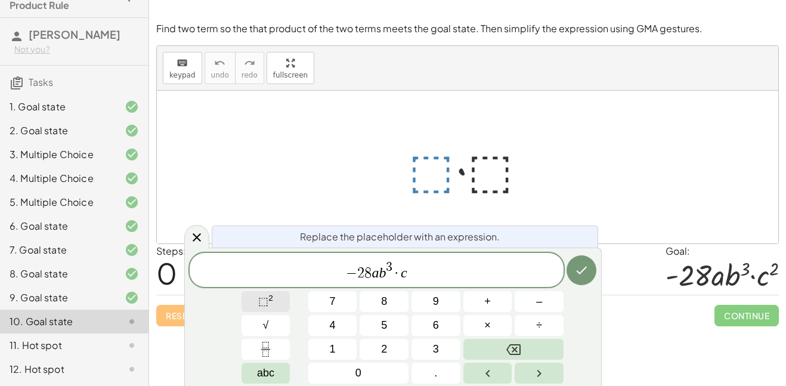
click at [276, 307] on button "⬚ 2" at bounding box center [266, 301] width 49 height 21
click at [572, 274] on button "Done" at bounding box center [582, 270] width 30 height 30
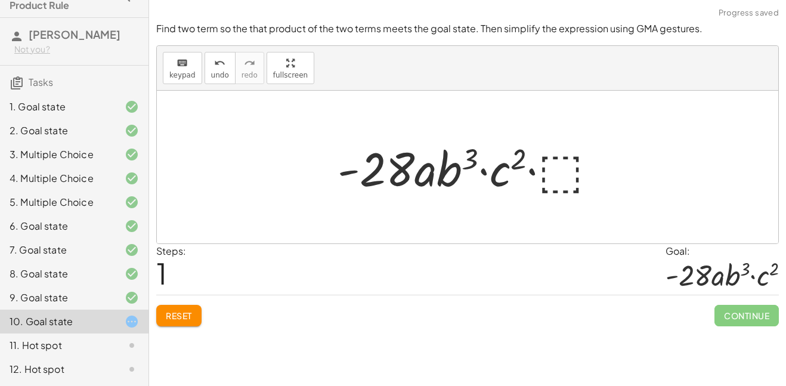
click at [560, 184] on div at bounding box center [472, 167] width 281 height 61
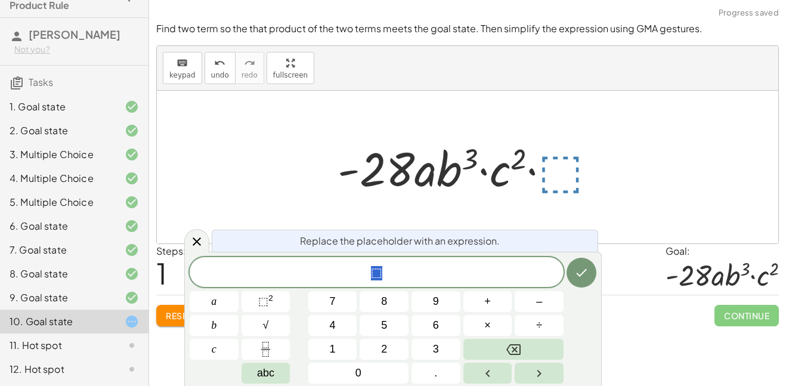
click at [510, 180] on div at bounding box center [472, 167] width 281 height 61
click at [485, 177] on div at bounding box center [472, 167] width 281 height 61
click at [172, 315] on span "Reset" at bounding box center [179, 315] width 26 height 11
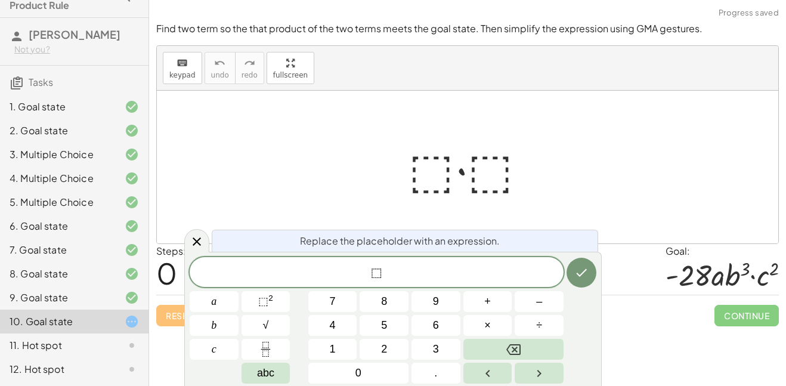
click at [431, 174] on div at bounding box center [473, 167] width 140 height 61
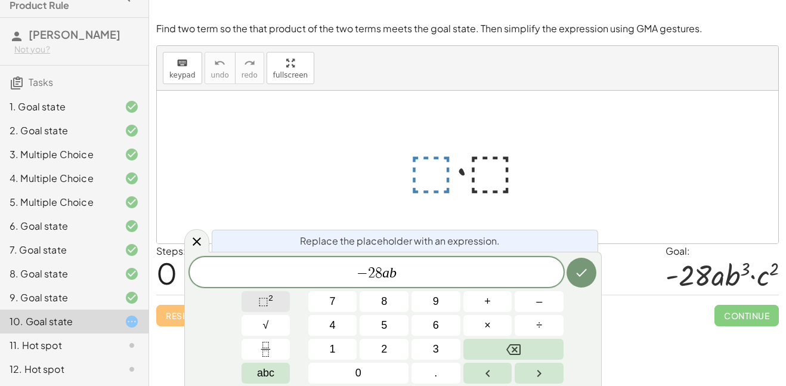
click at [258, 302] on span "⬚" at bounding box center [263, 301] width 10 height 12
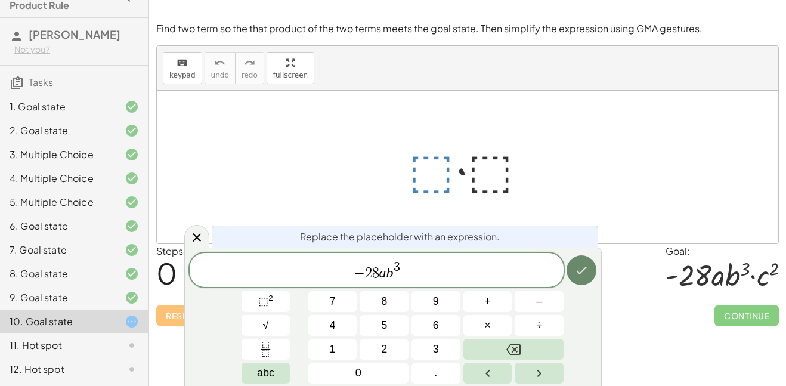
click at [582, 270] on icon "Done" at bounding box center [582, 270] width 14 height 14
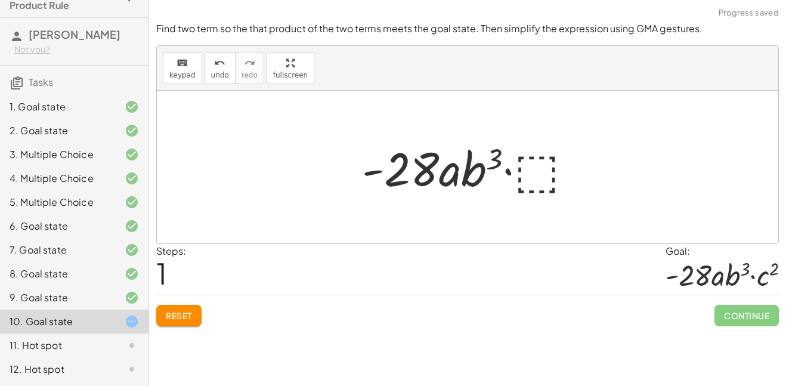
click at [548, 167] on div at bounding box center [472, 167] width 233 height 61
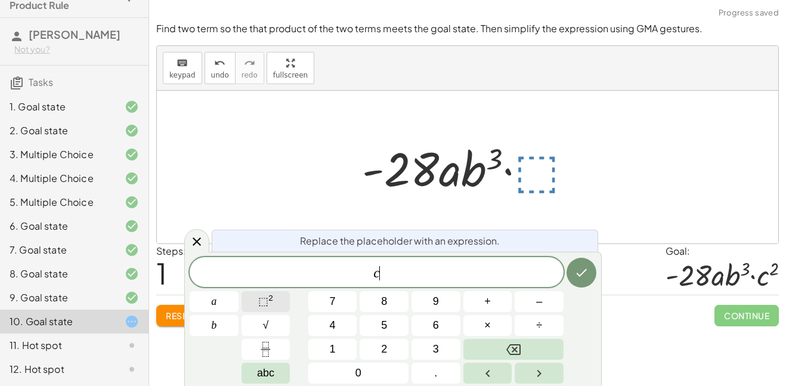
click at [258, 303] on span "⬚" at bounding box center [263, 301] width 10 height 12
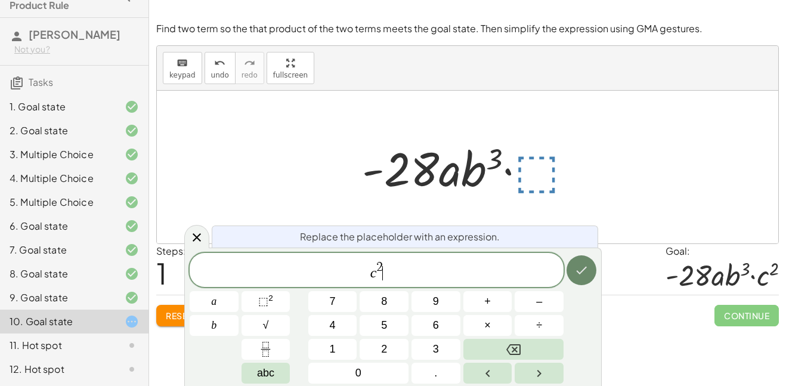
click at [584, 273] on icon "Done" at bounding box center [582, 270] width 14 height 14
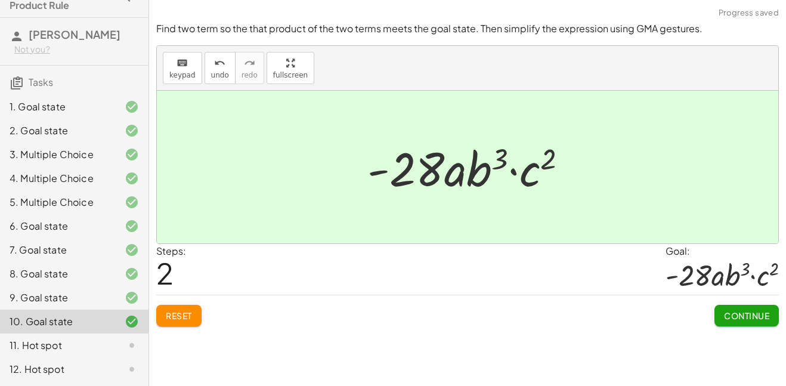
click at [718, 313] on button "Continue" at bounding box center [747, 315] width 64 height 21
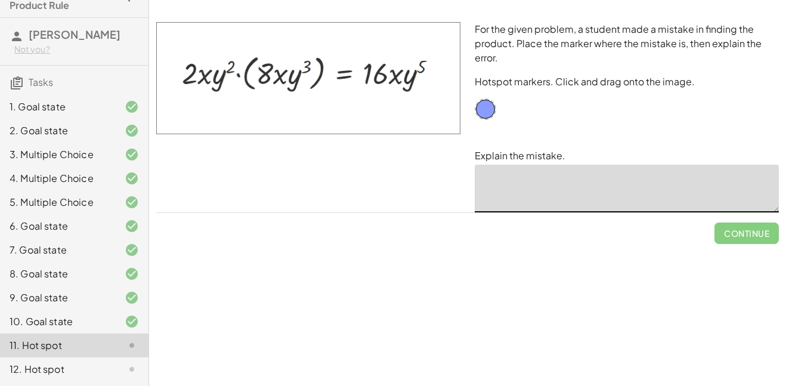
click at [507, 174] on textarea at bounding box center [627, 189] width 304 height 48
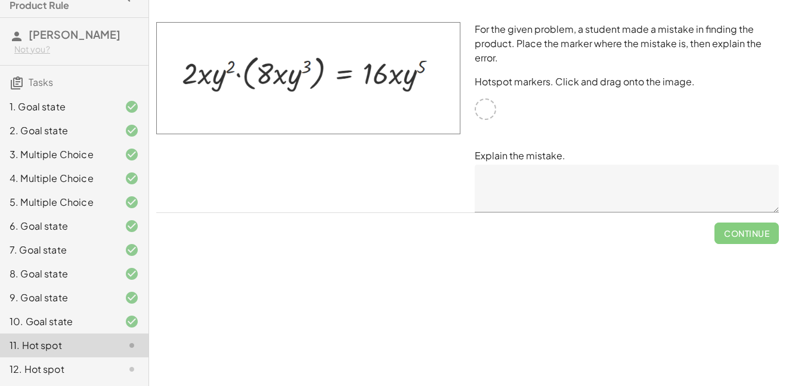
click at [486, 116] on div at bounding box center [485, 108] width 21 height 21
click at [489, 110] on div at bounding box center [485, 108] width 21 height 21
click at [488, 174] on textarea at bounding box center [627, 189] width 304 height 48
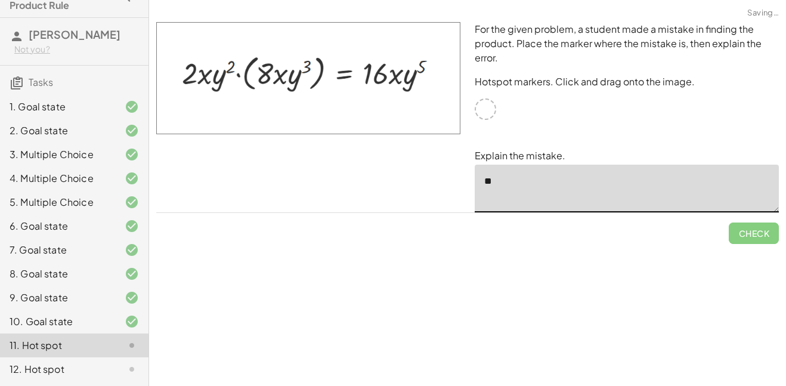
type textarea "*"
click at [203, 75] on img at bounding box center [308, 78] width 304 height 112
click at [276, 82] on img at bounding box center [308, 78] width 304 height 112
type textarea "**********"
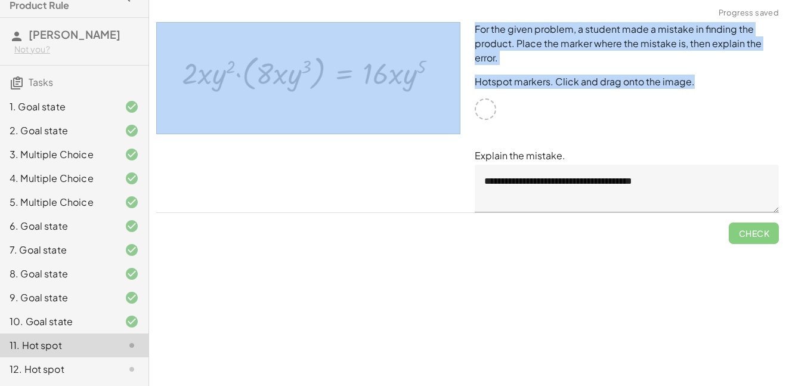
drag, startPoint x: 483, startPoint y: 104, endPoint x: 434, endPoint y: 80, distance: 54.7
click at [434, 80] on div "**********" at bounding box center [467, 117] width 637 height 205
click at [488, 124] on div "**********" at bounding box center [627, 117] width 319 height 205
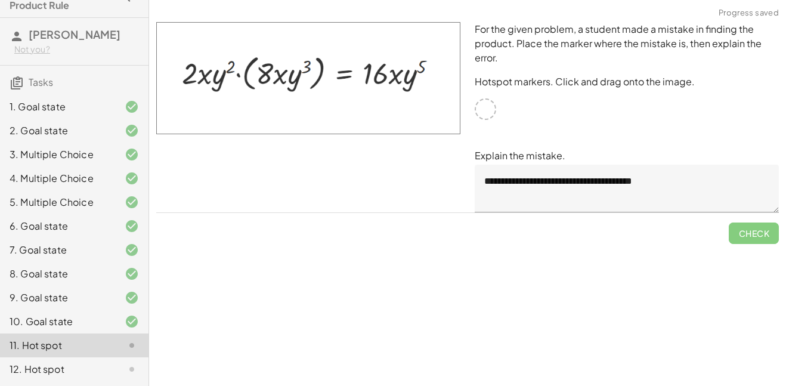
click at [488, 118] on div at bounding box center [485, 108] width 21 height 21
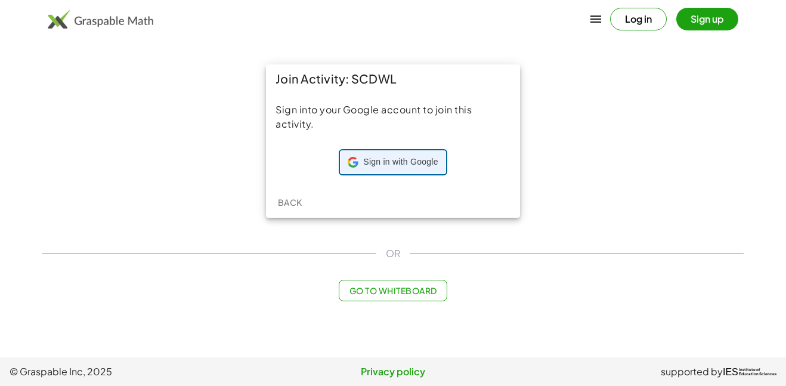
click at [398, 158] on span "Sign in with Google" at bounding box center [400, 162] width 75 height 12
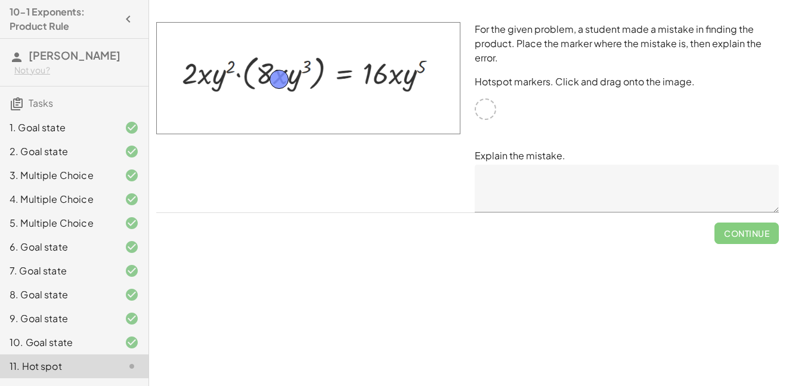
drag, startPoint x: 486, startPoint y: 106, endPoint x: 279, endPoint y: 76, distance: 208.6
drag, startPoint x: 285, startPoint y: 78, endPoint x: 405, endPoint y: 60, distance: 121.3
drag, startPoint x: 405, startPoint y: 60, endPoint x: 401, endPoint y: 74, distance: 14.2
click at [506, 177] on textarea at bounding box center [627, 189] width 304 height 48
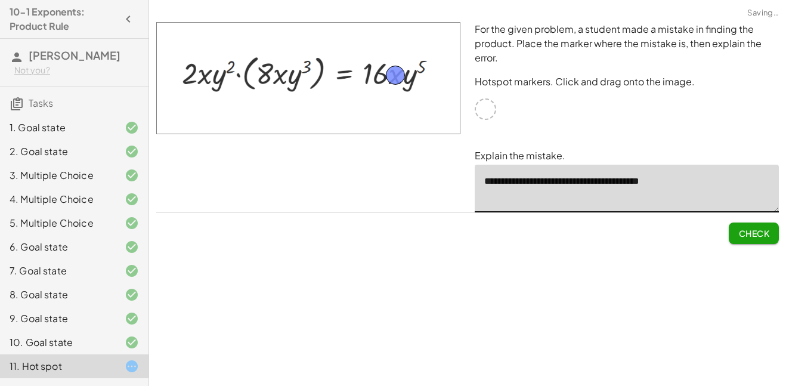
type textarea "**********"
click at [758, 232] on span "Check" at bounding box center [754, 233] width 31 height 11
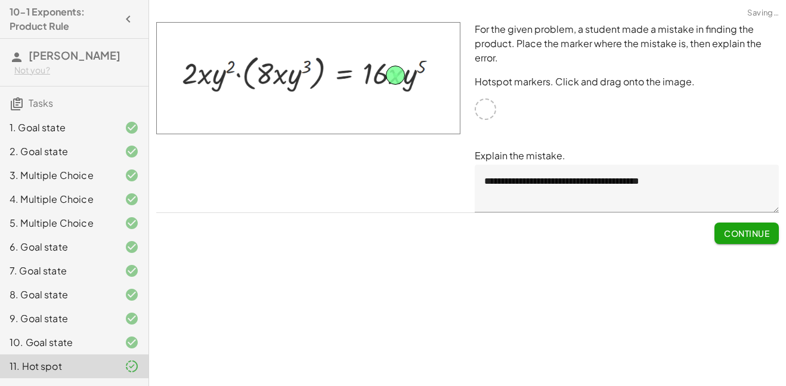
click at [750, 235] on span "Continue" at bounding box center [746, 233] width 45 height 11
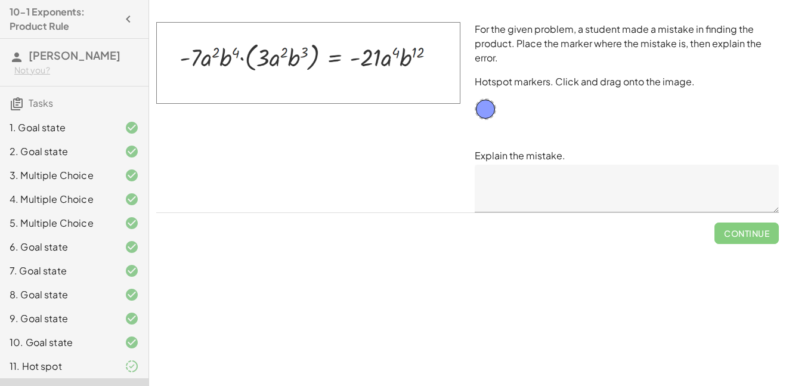
click at [528, 174] on textarea at bounding box center [627, 189] width 304 height 48
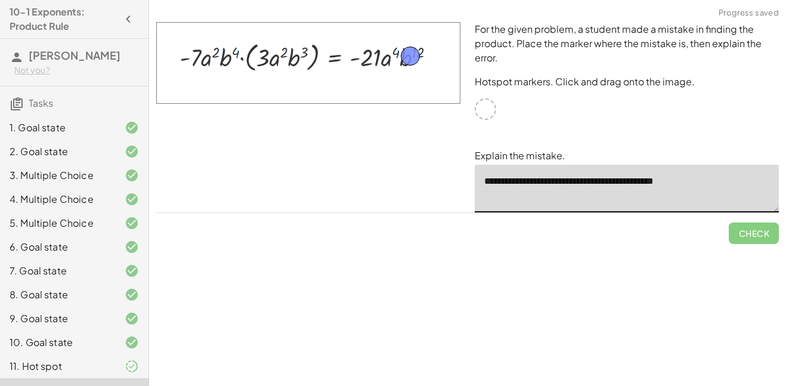
drag, startPoint x: 487, startPoint y: 106, endPoint x: 412, endPoint y: 53, distance: 92.0
type textarea "**********"
click at [749, 234] on span "Check" at bounding box center [754, 233] width 31 height 11
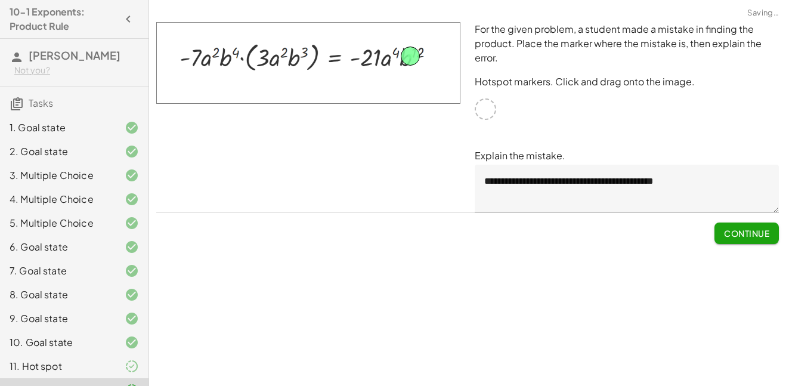
click at [739, 232] on span "Continue" at bounding box center [746, 233] width 45 height 11
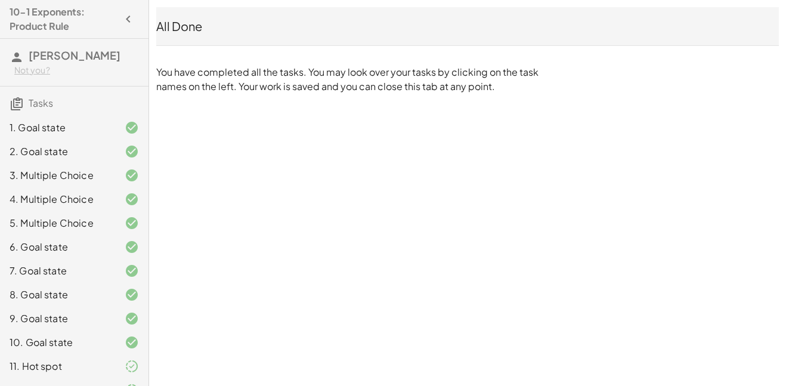
scroll to position [21, 0]
